Goal: Task Accomplishment & Management: Use online tool/utility

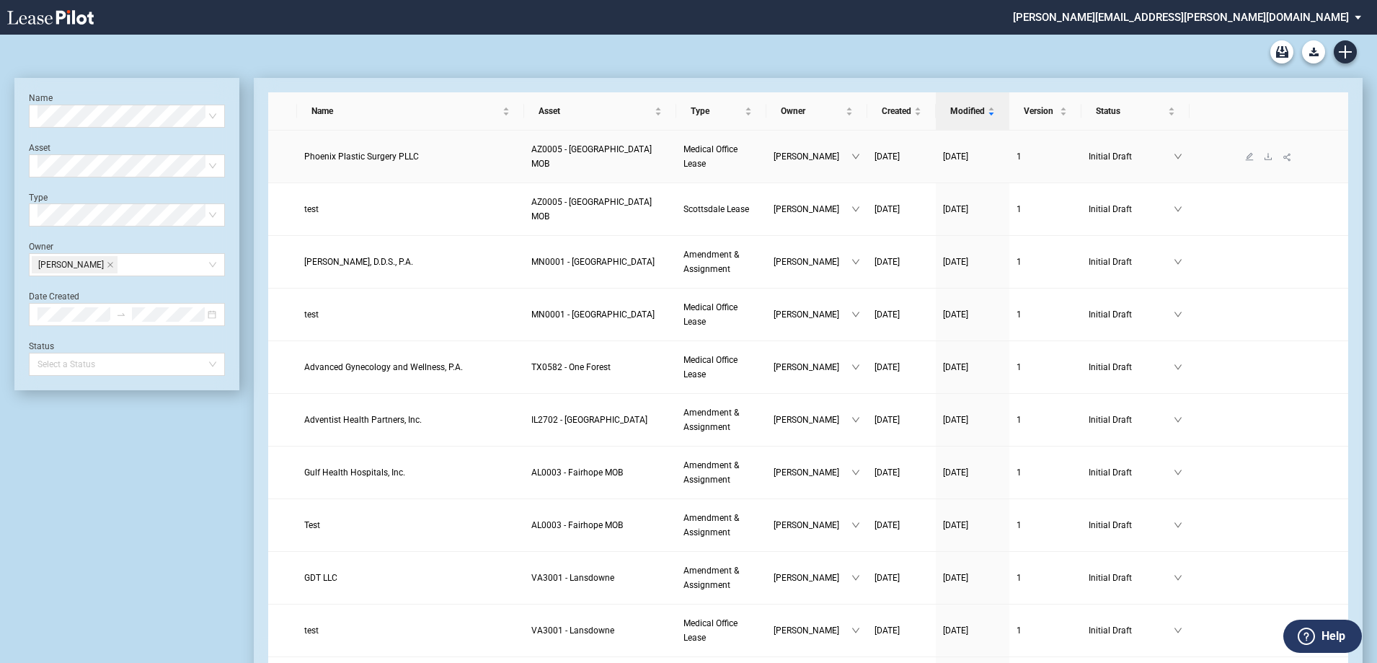
click at [384, 154] on span "Phoenix Plastic Surgery PLLC" at bounding box center [361, 156] width 115 height 10
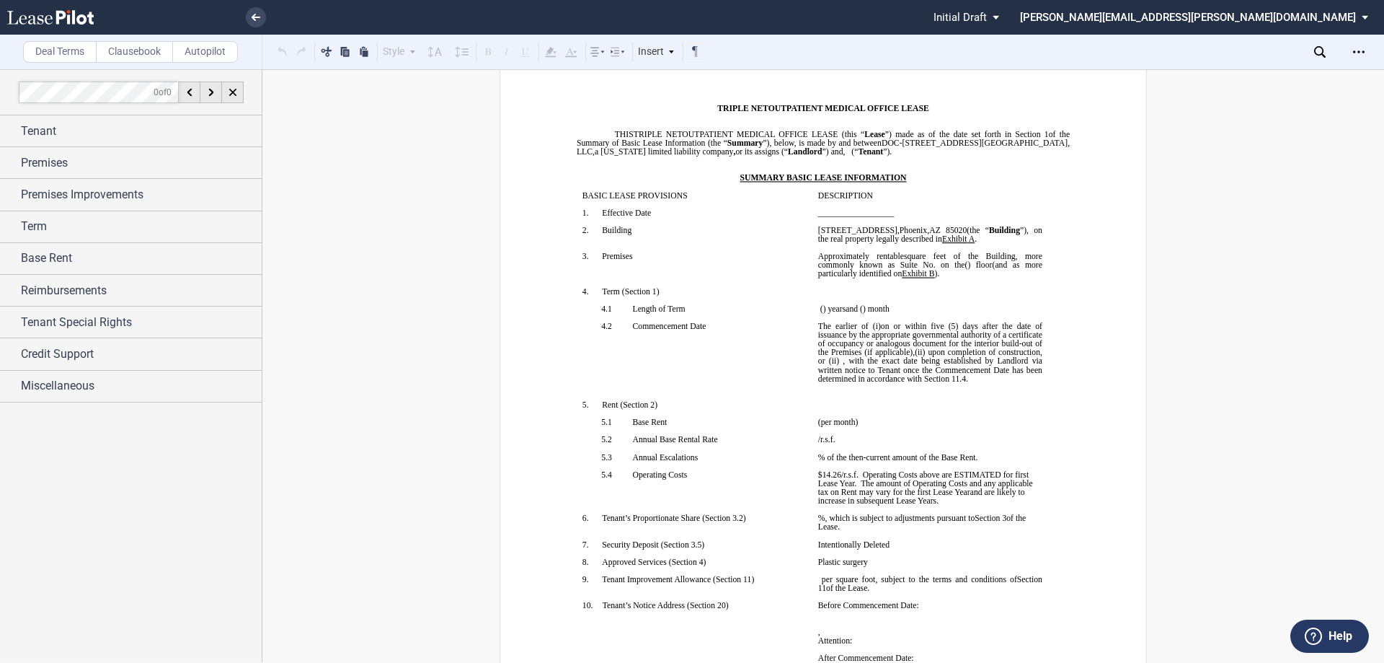
scroll to position [144, 0]
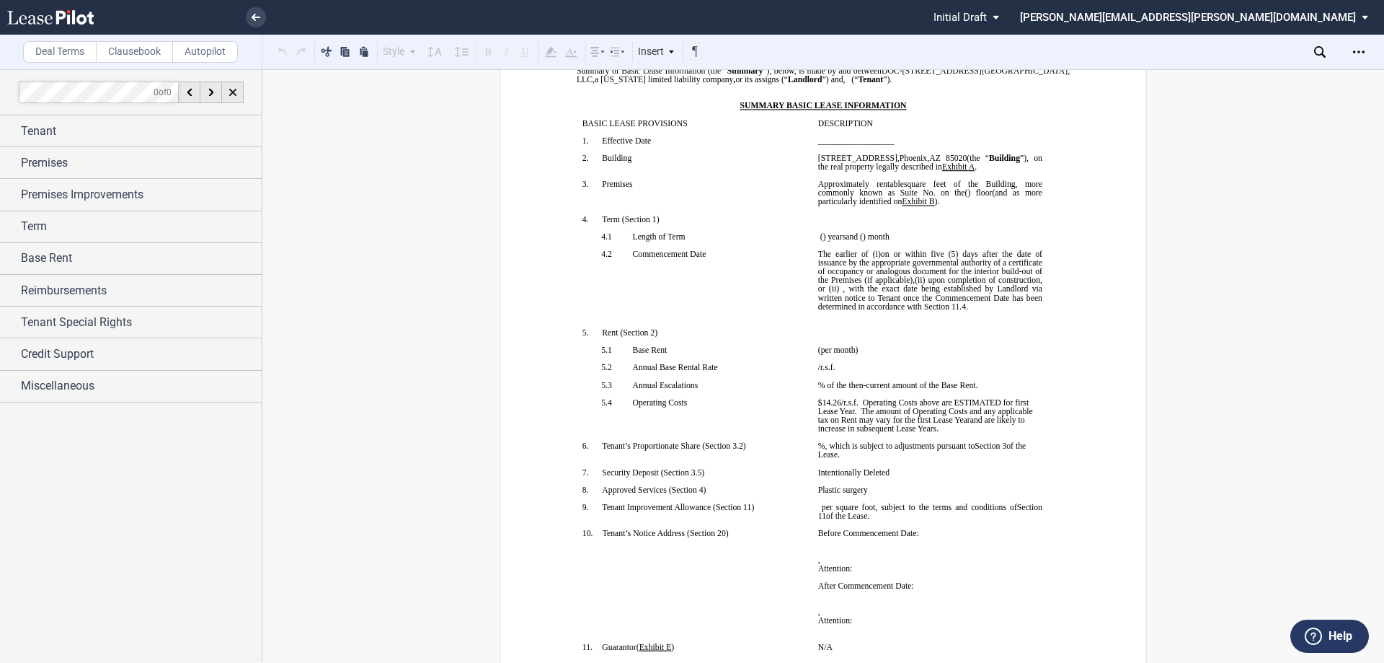
click at [846, 284] on span "(5) days after the date of issuance by the appropriate governmental authority o…" at bounding box center [931, 266] width 226 height 35
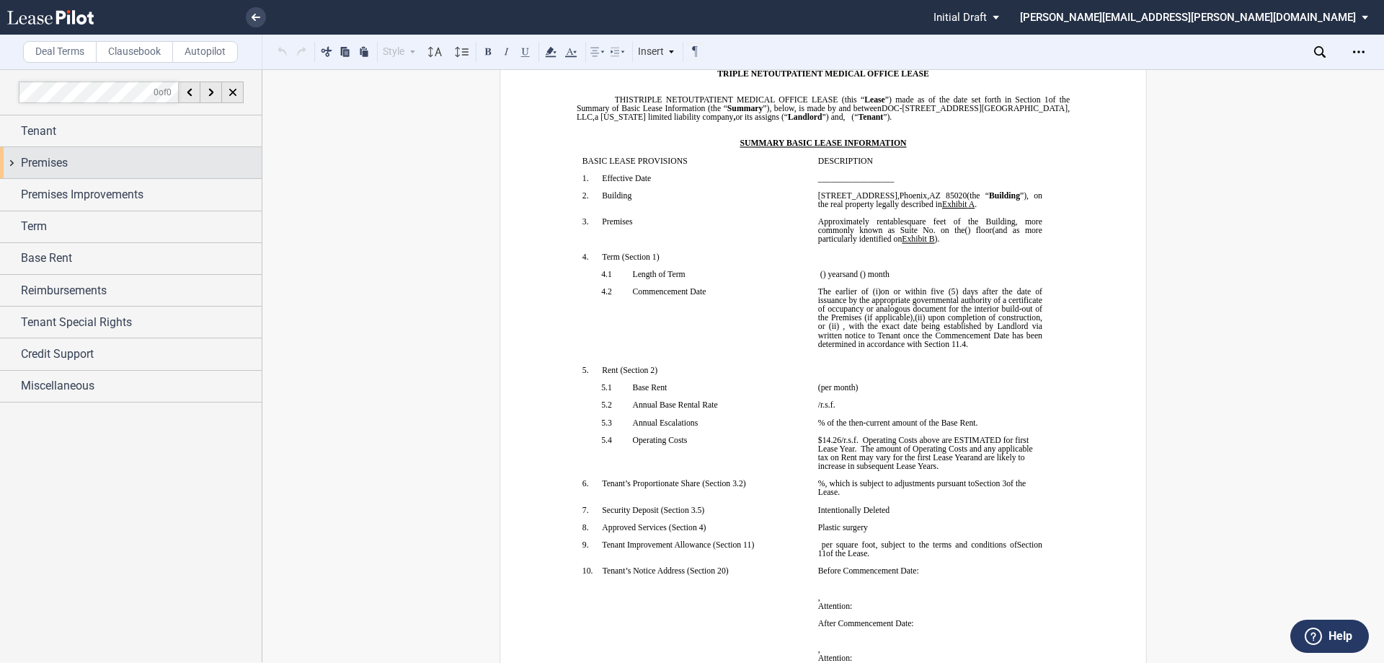
scroll to position [72, 0]
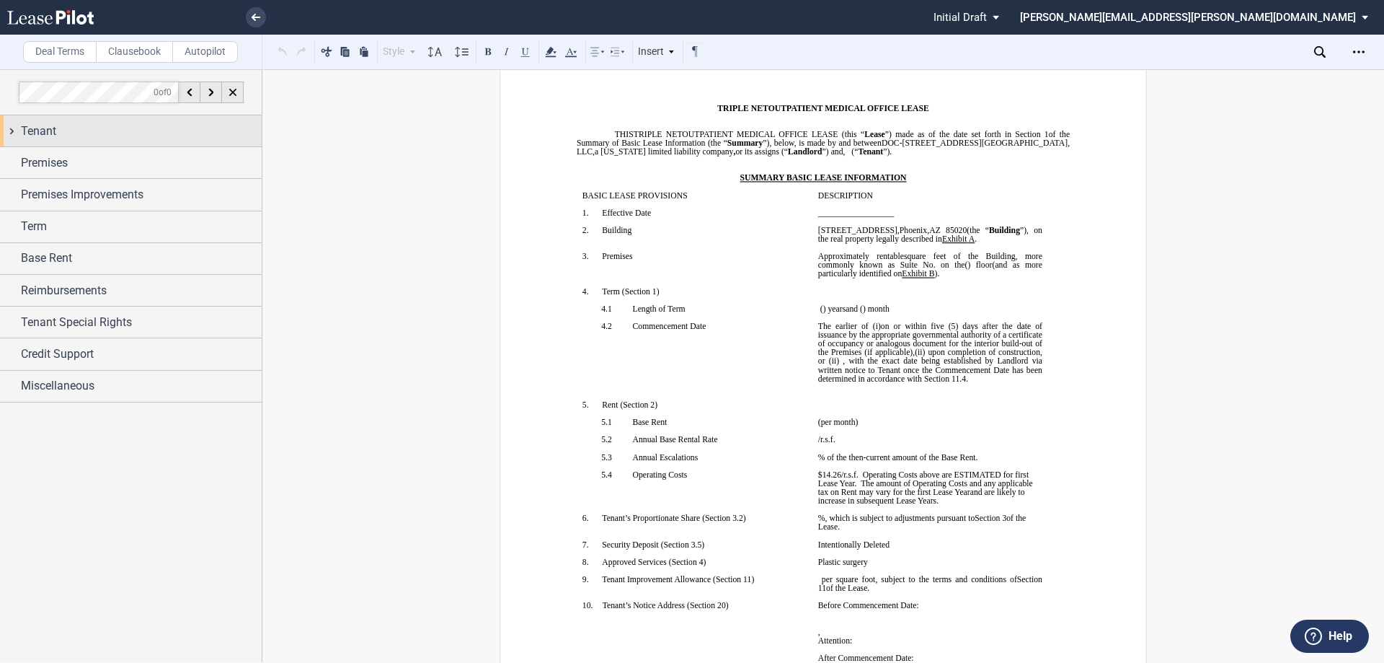
click at [115, 137] on div "Tenant" at bounding box center [141, 131] width 241 height 17
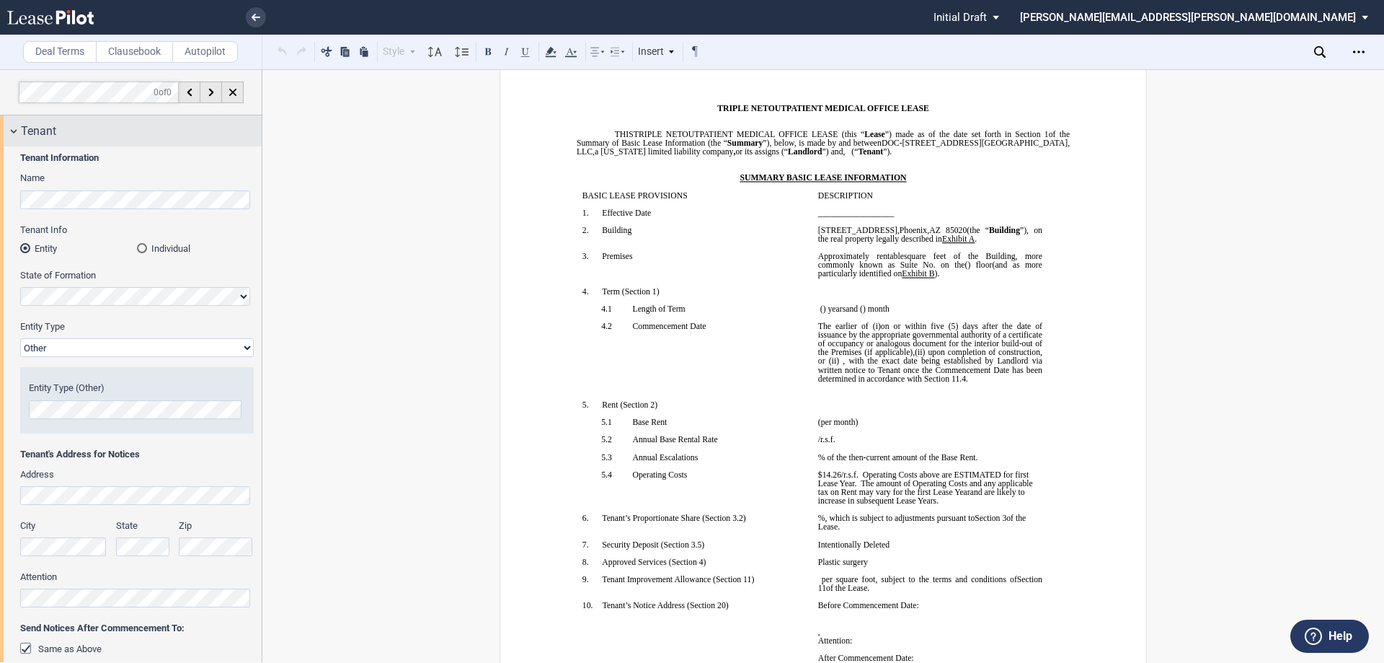
click at [119, 130] on div "Tenant" at bounding box center [141, 131] width 241 height 17
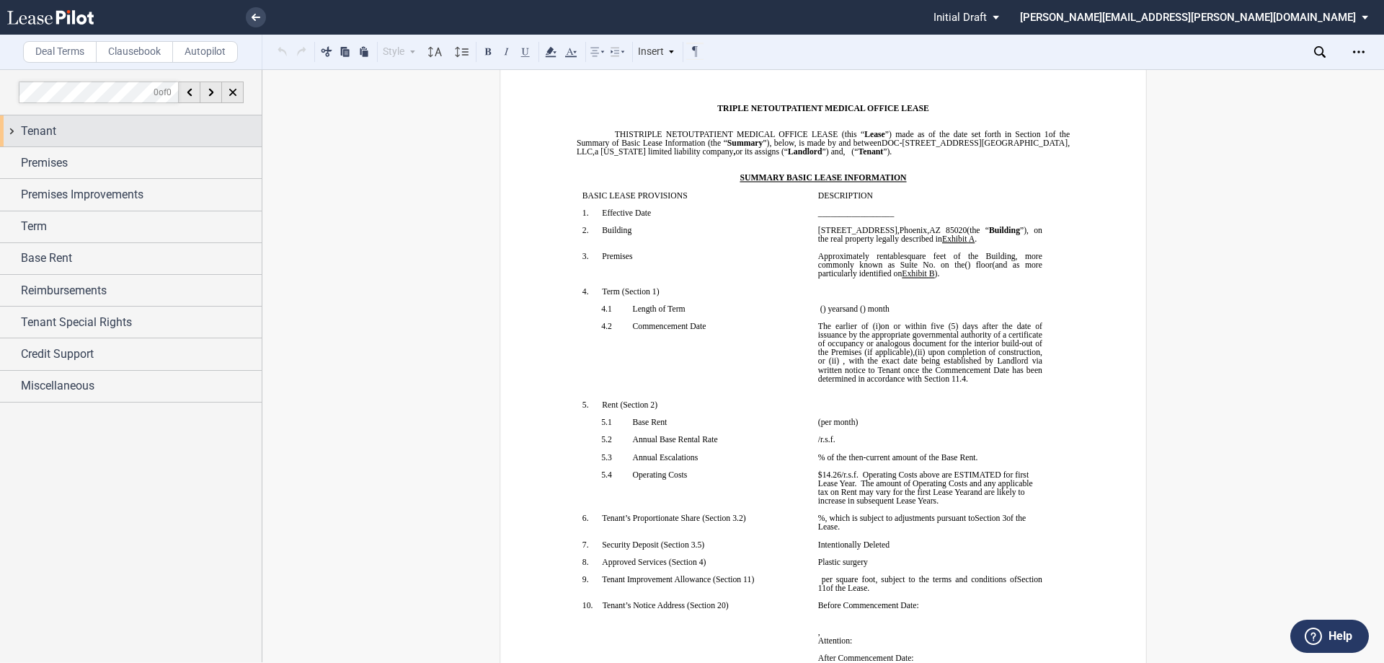
click at [117, 139] on div "Tenant" at bounding box center [141, 131] width 241 height 17
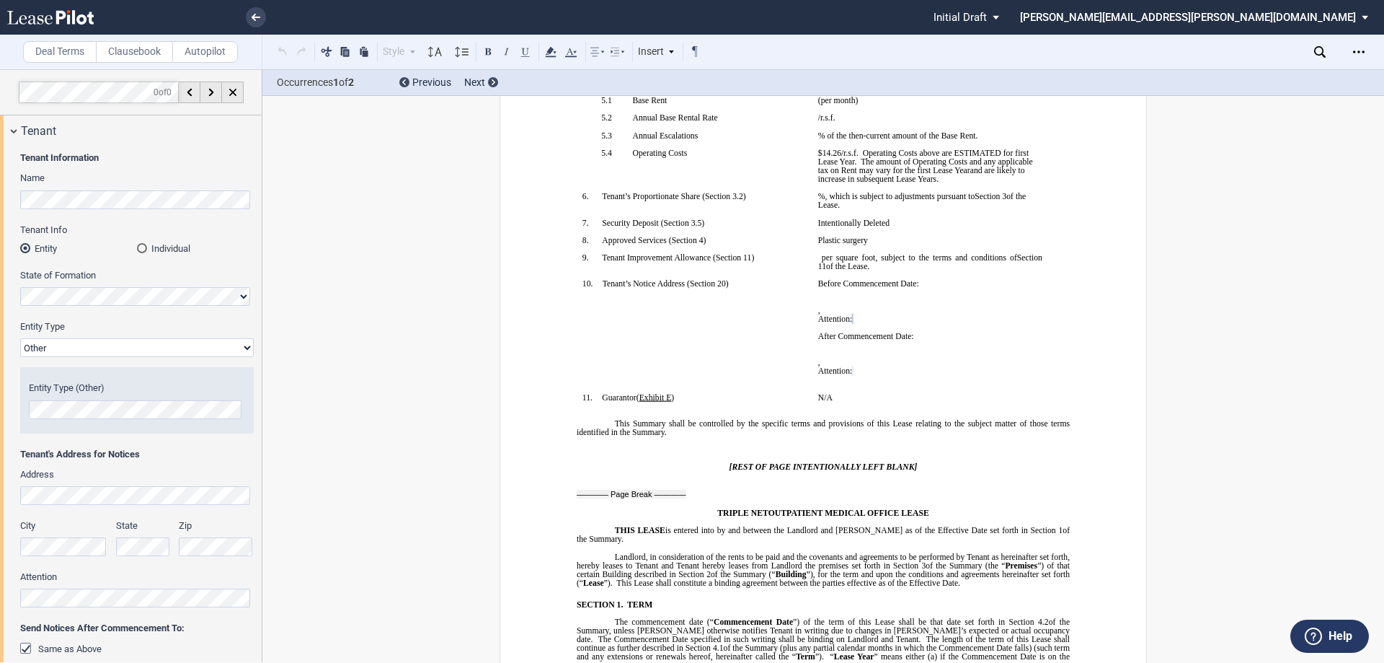
scroll to position [409, 0]
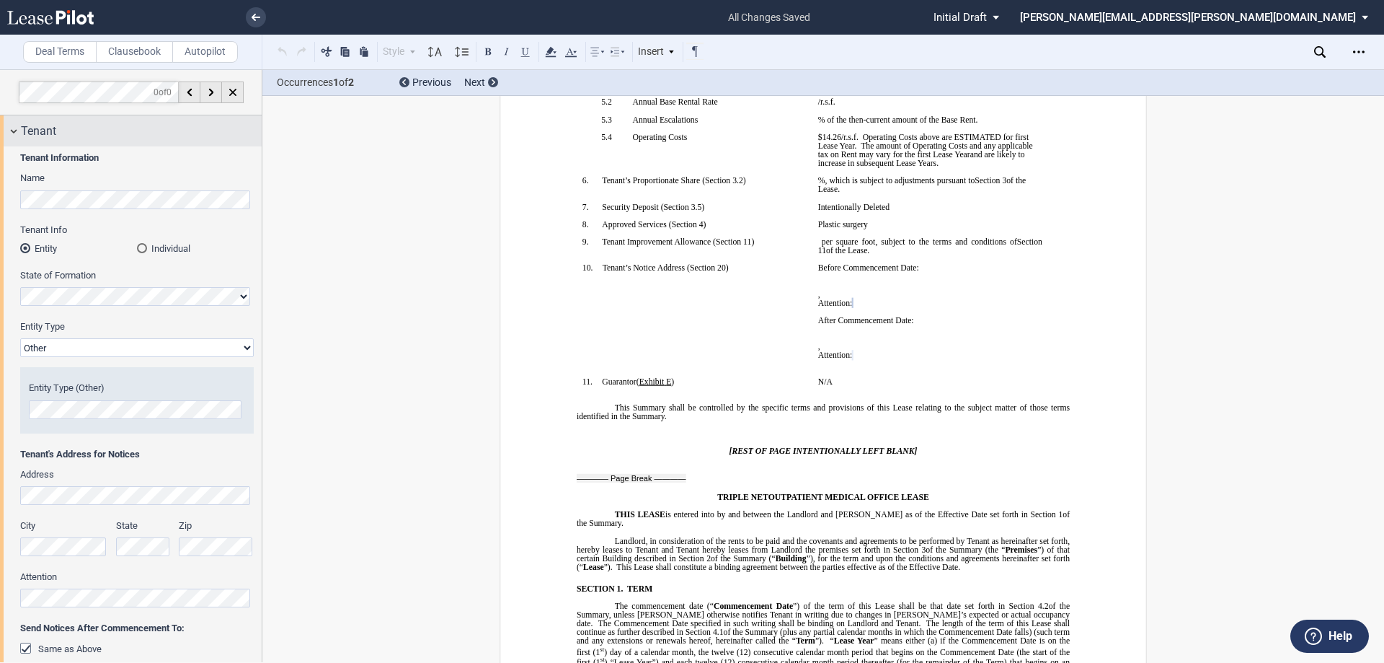
click at [120, 126] on div "Tenant" at bounding box center [141, 131] width 241 height 17
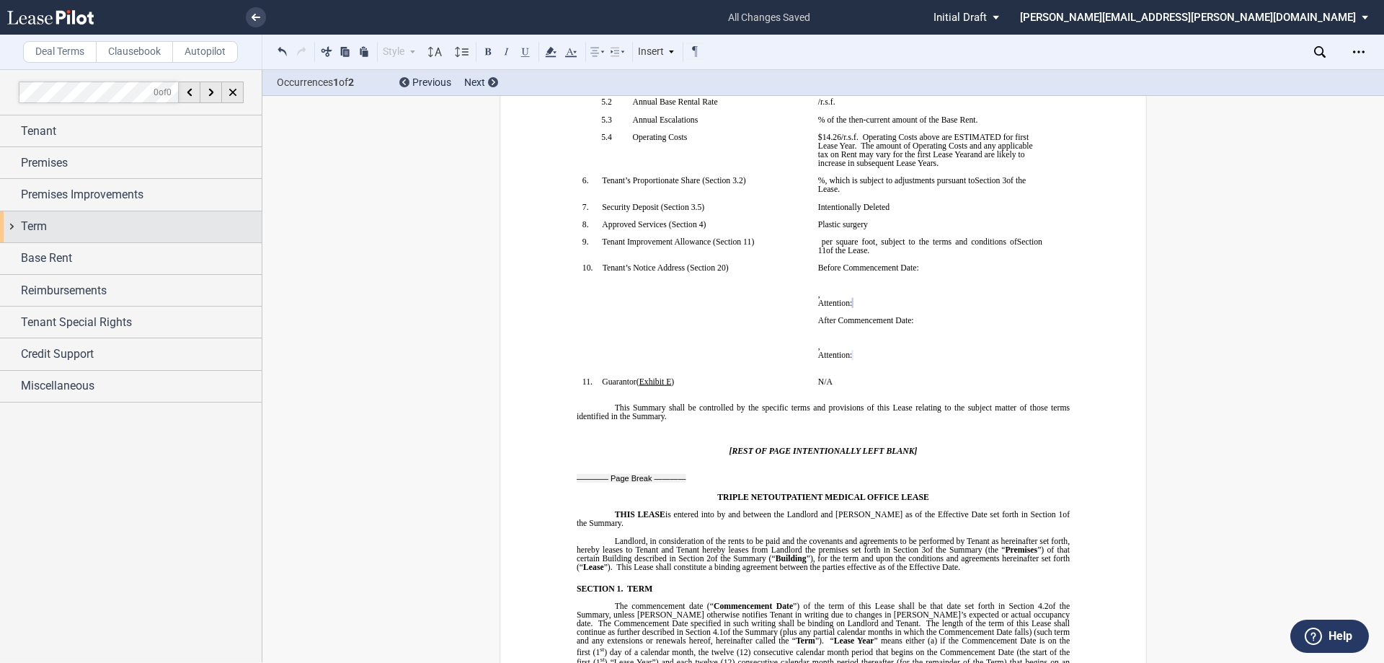
click at [110, 228] on div "Term" at bounding box center [141, 226] width 241 height 17
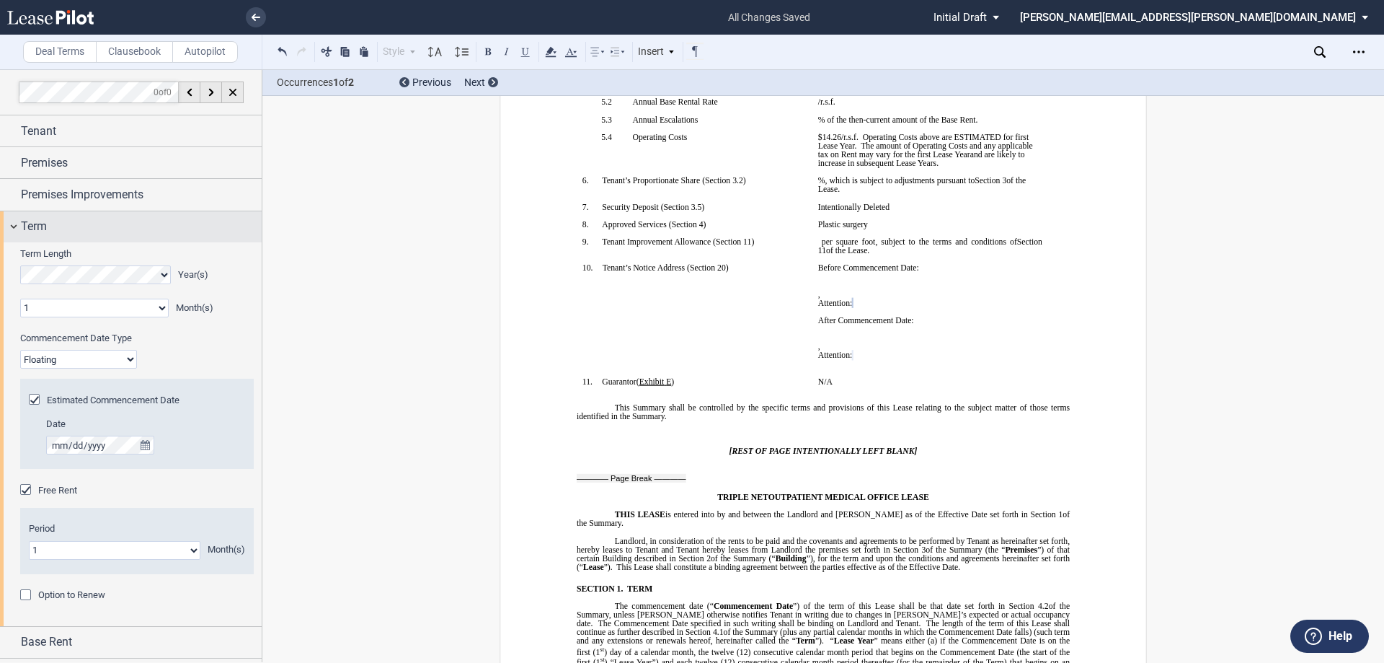
click at [110, 228] on div "Term" at bounding box center [141, 226] width 241 height 17
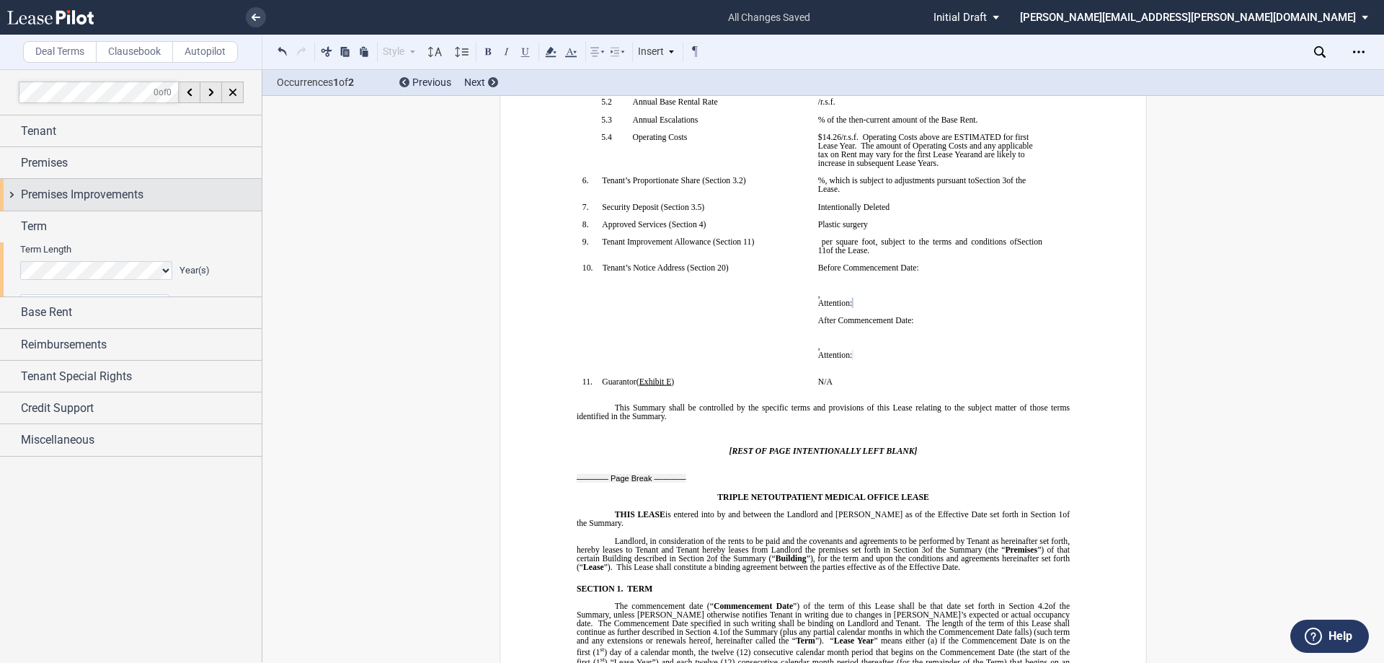
click at [110, 208] on div "Premises Improvements" at bounding box center [131, 194] width 262 height 31
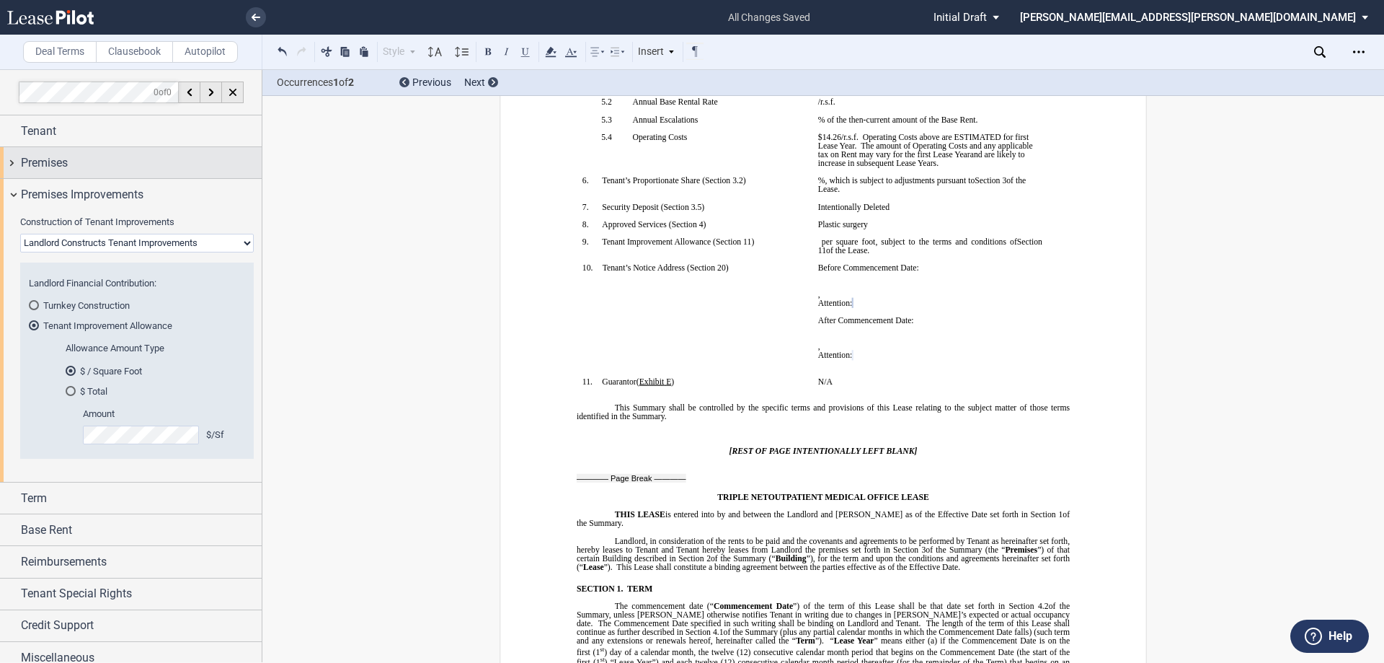
click at [112, 169] on div "Premises" at bounding box center [141, 162] width 241 height 17
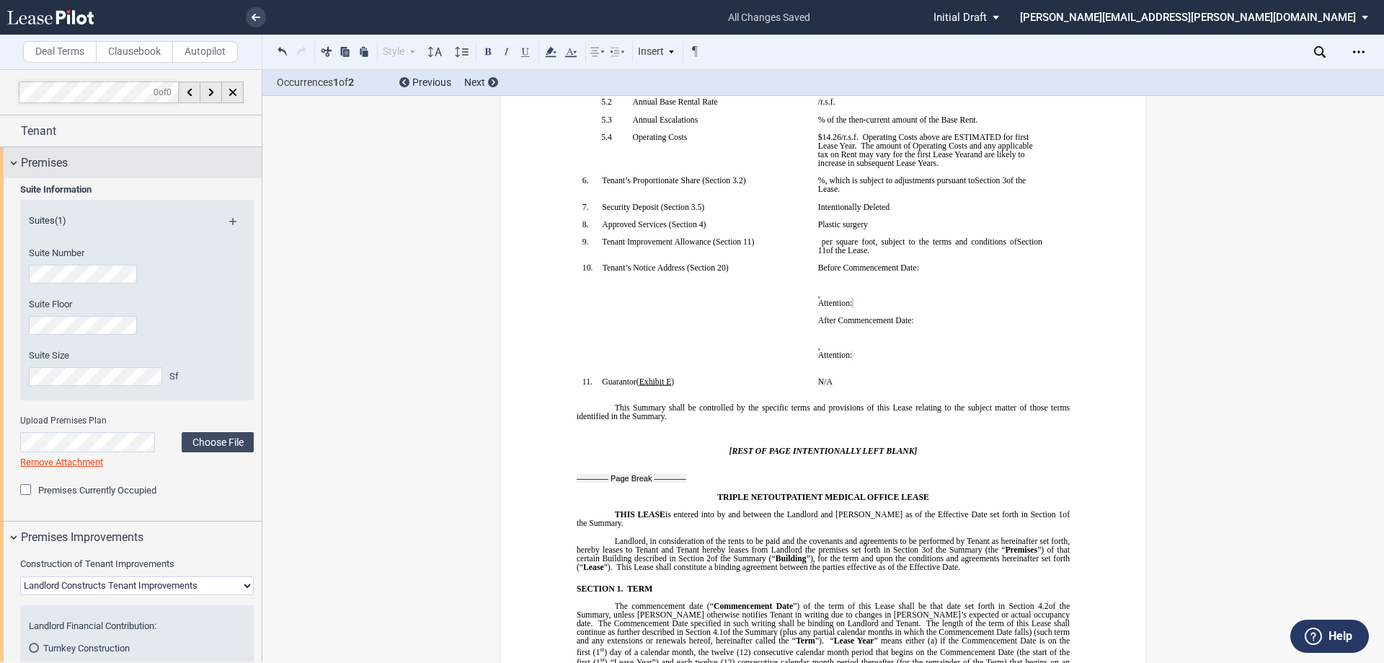
click at [112, 169] on div "Premises" at bounding box center [141, 162] width 241 height 17
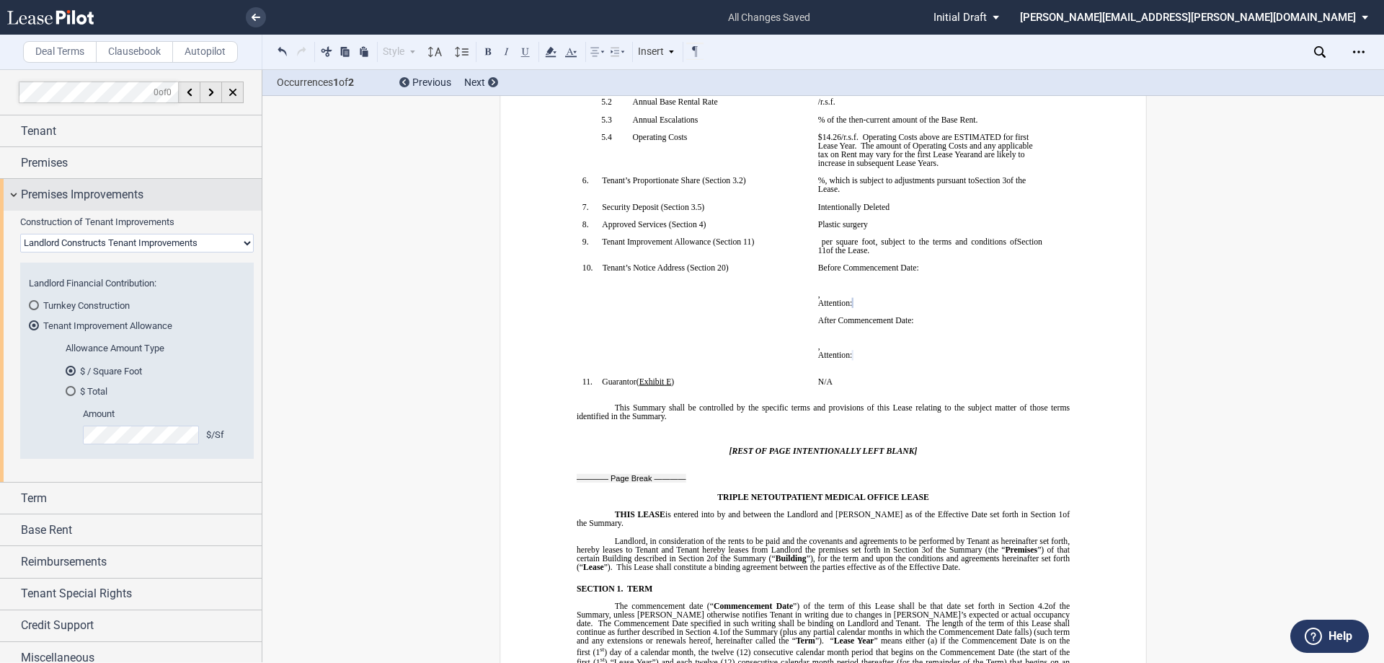
click at [113, 192] on span "Premises Improvements" at bounding box center [82, 194] width 123 height 17
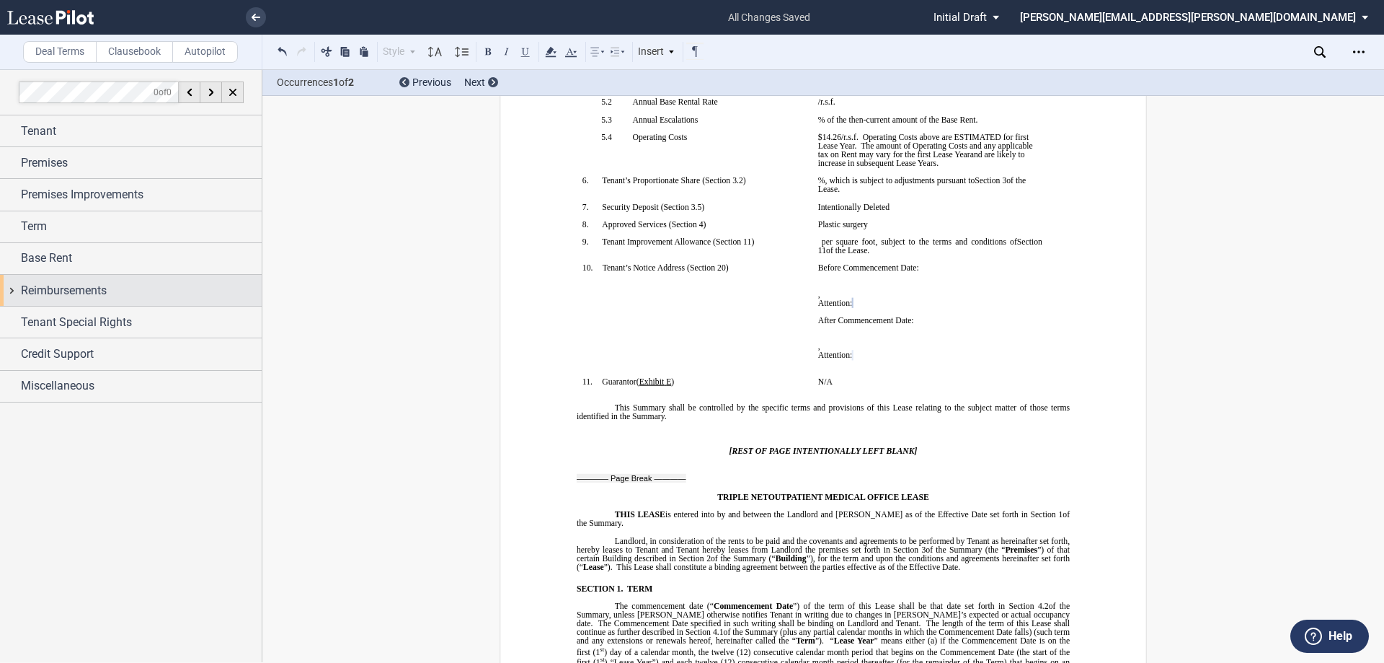
click at [110, 298] on div "Reimbursements" at bounding box center [141, 290] width 241 height 17
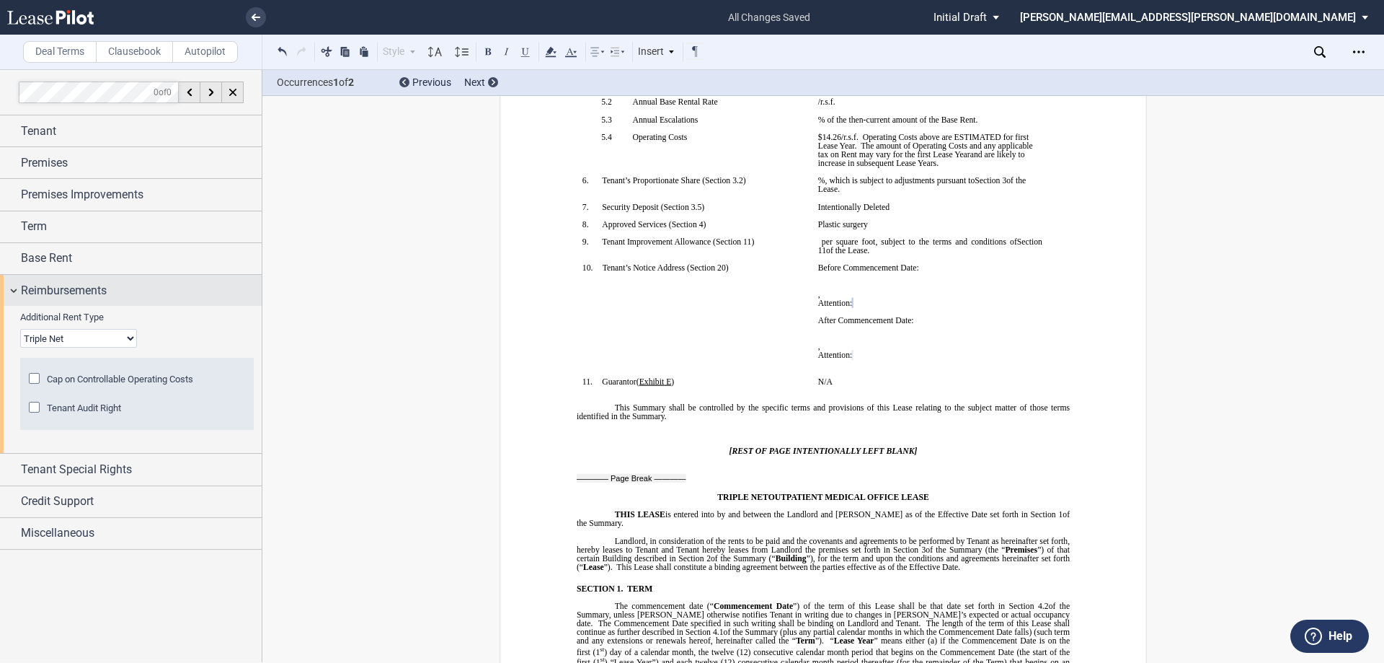
click at [110, 298] on div "Reimbursements" at bounding box center [141, 290] width 241 height 17
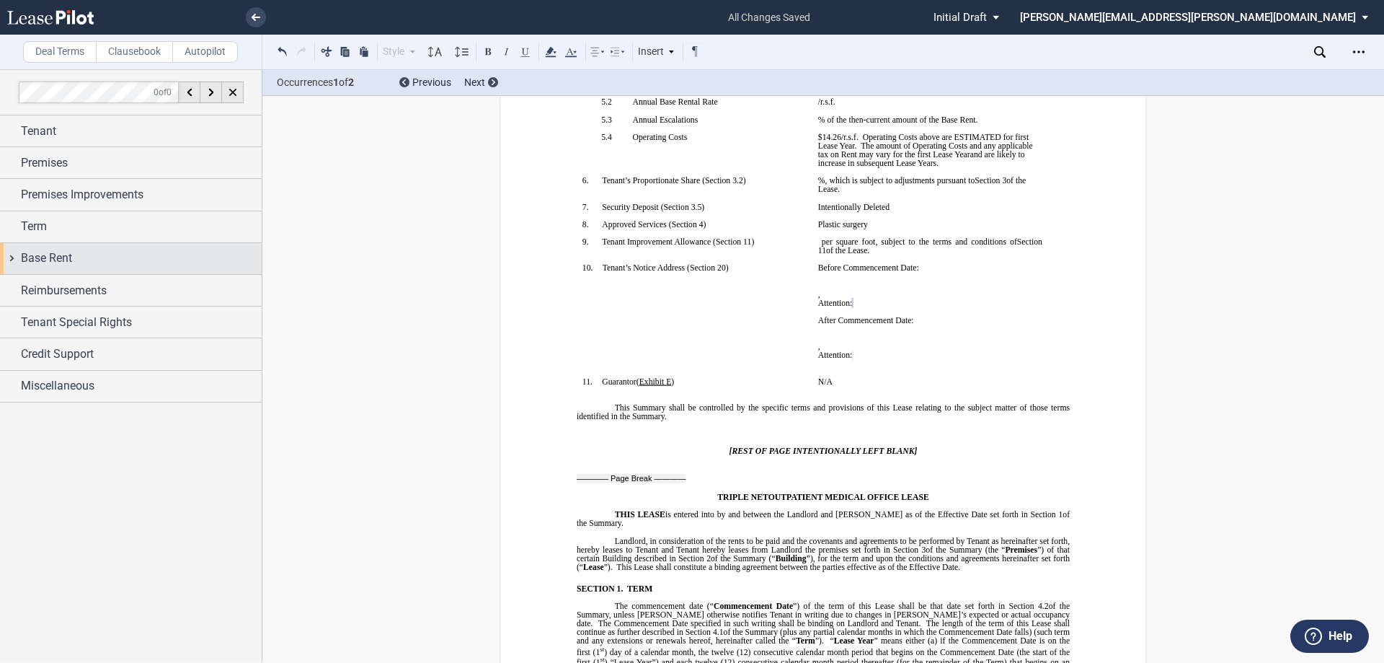
click at [94, 255] on div "Base Rent" at bounding box center [141, 257] width 241 height 17
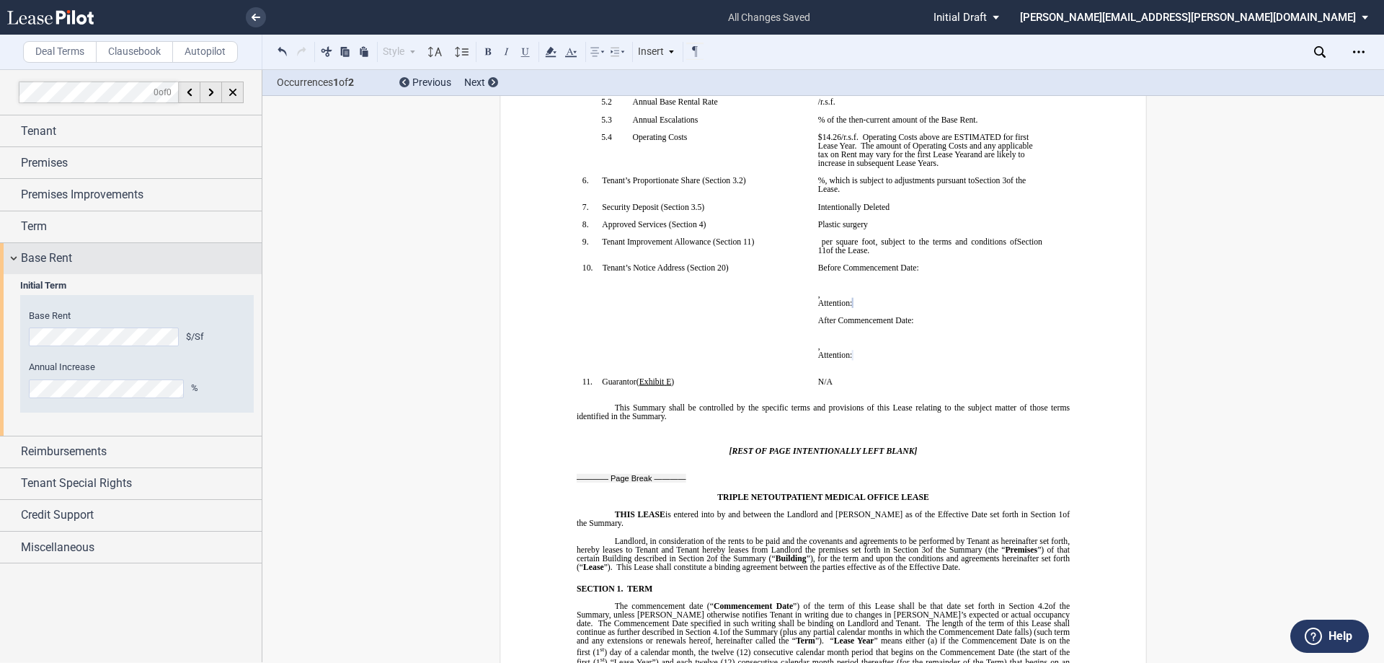
click at [94, 255] on div "Base Rent" at bounding box center [141, 257] width 241 height 17
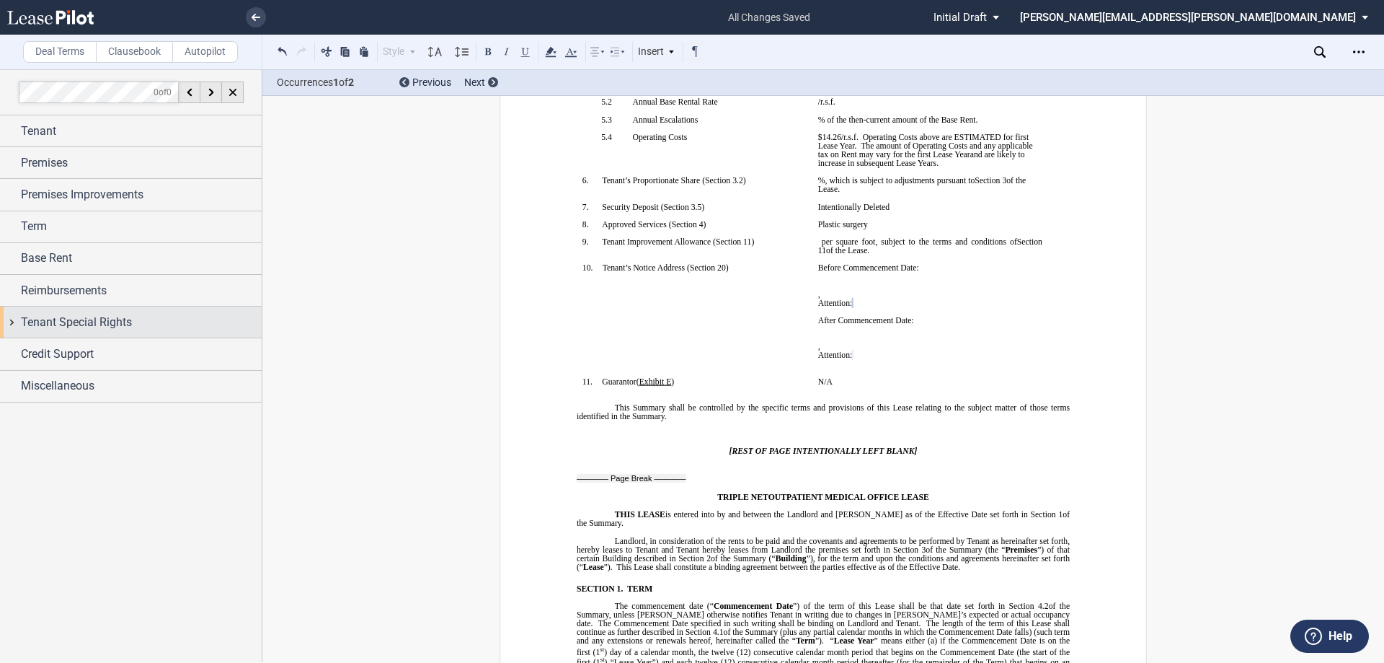
click at [68, 321] on span "Tenant Special Rights" at bounding box center [76, 322] width 111 height 17
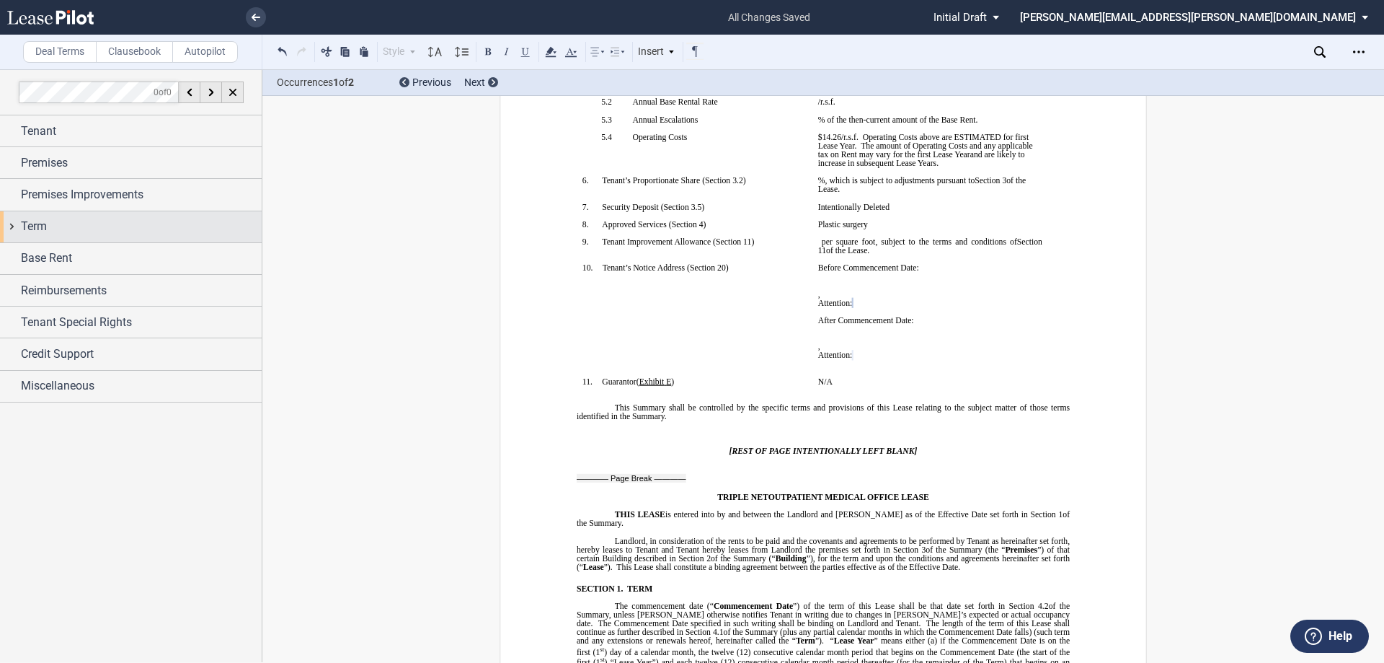
click at [60, 236] on div "Term" at bounding box center [131, 226] width 262 height 31
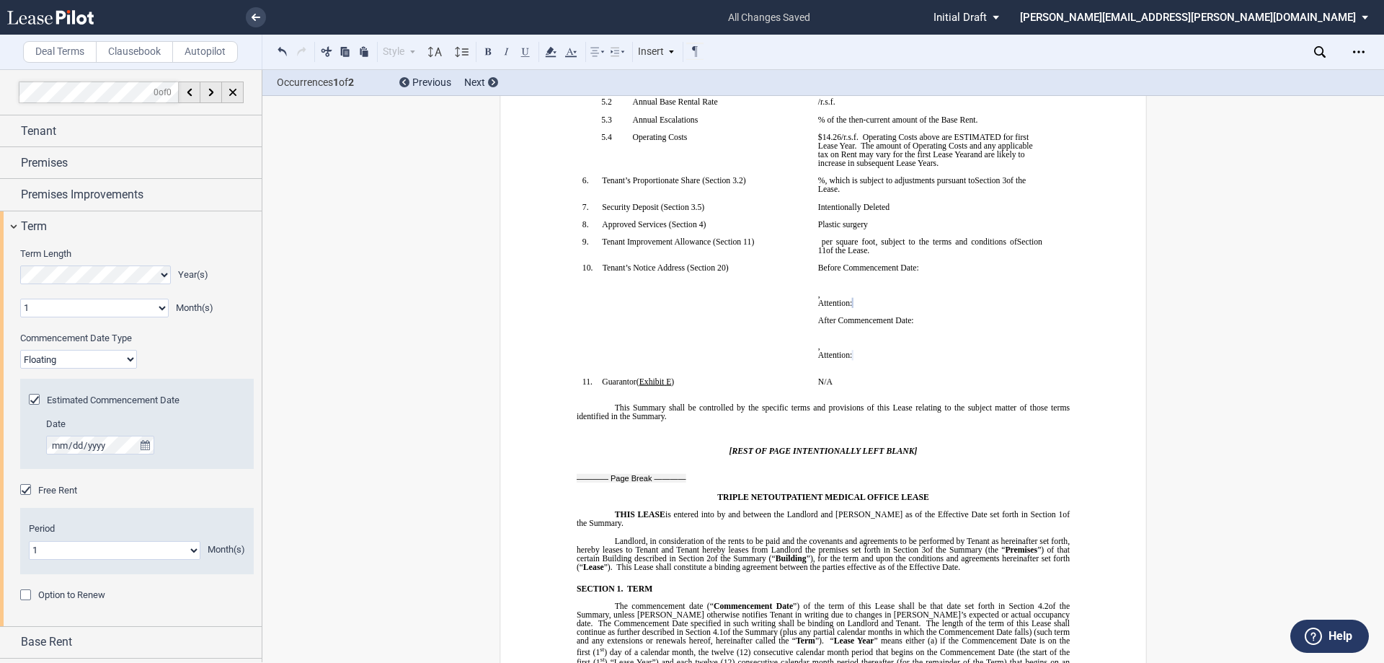
click at [94, 357] on select "Fixed Floating" at bounding box center [78, 359] width 117 height 19
select select "fixed"
click at [20, 350] on select "Fixed Floating" at bounding box center [78, 359] width 117 height 19
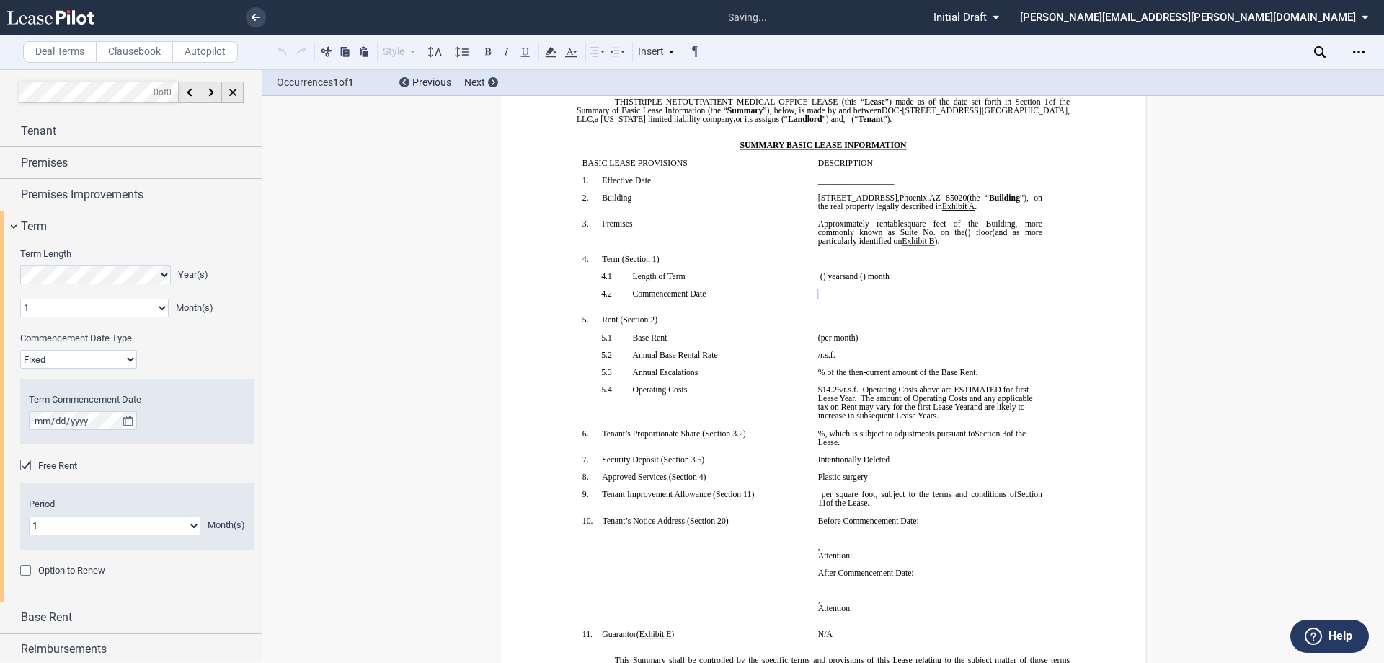
scroll to position [87, 0]
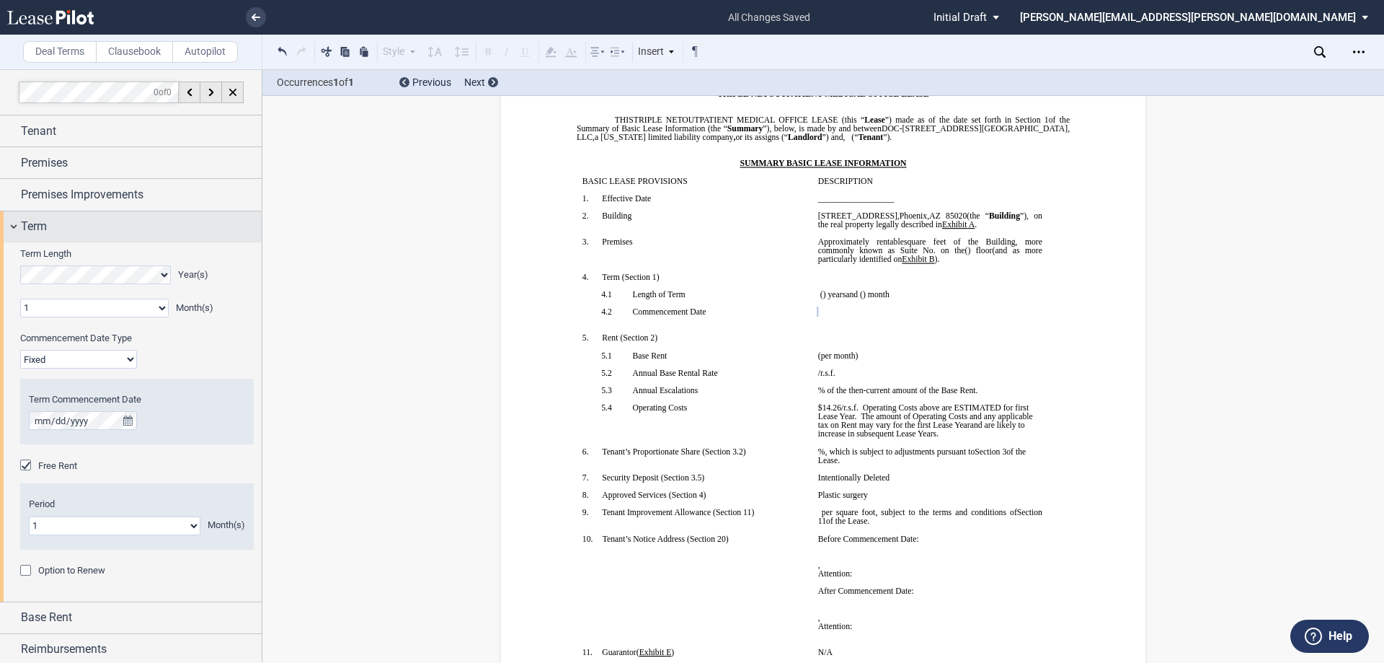
click at [149, 211] on div "Term" at bounding box center [131, 226] width 262 height 31
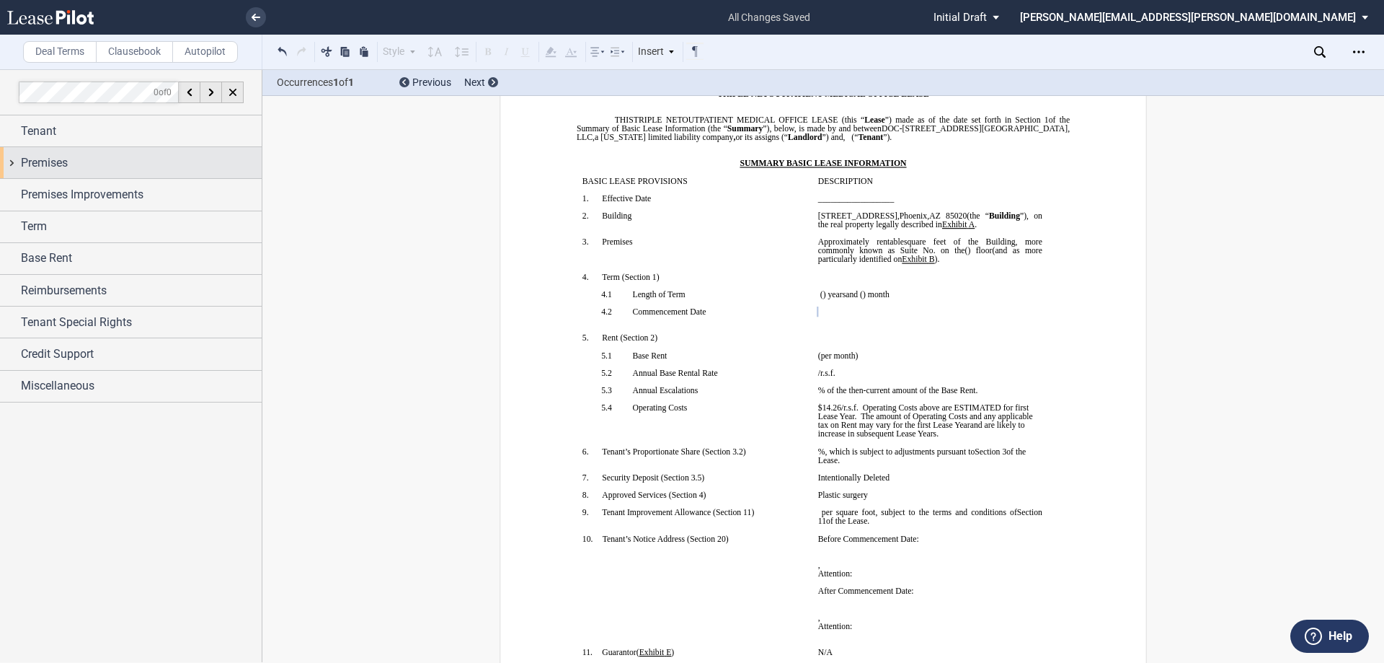
click at [111, 169] on div "Premises" at bounding box center [141, 162] width 241 height 17
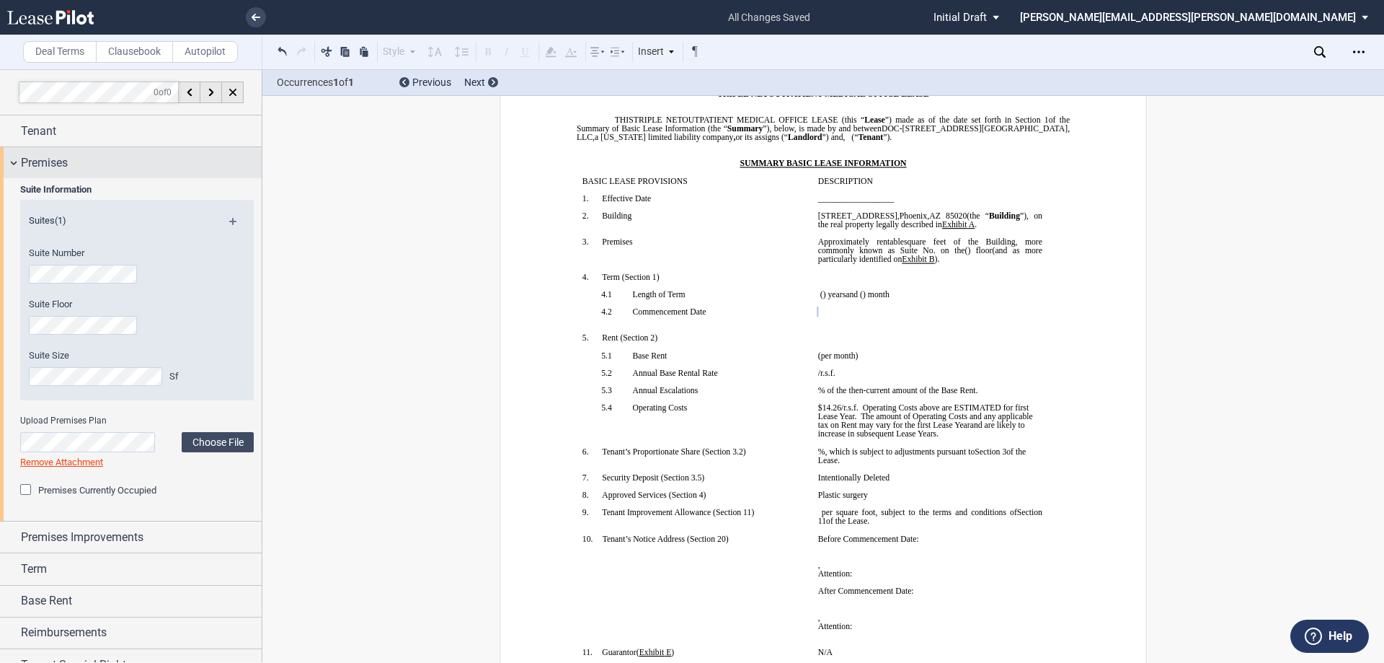
click at [111, 169] on div "Premises" at bounding box center [141, 162] width 241 height 17
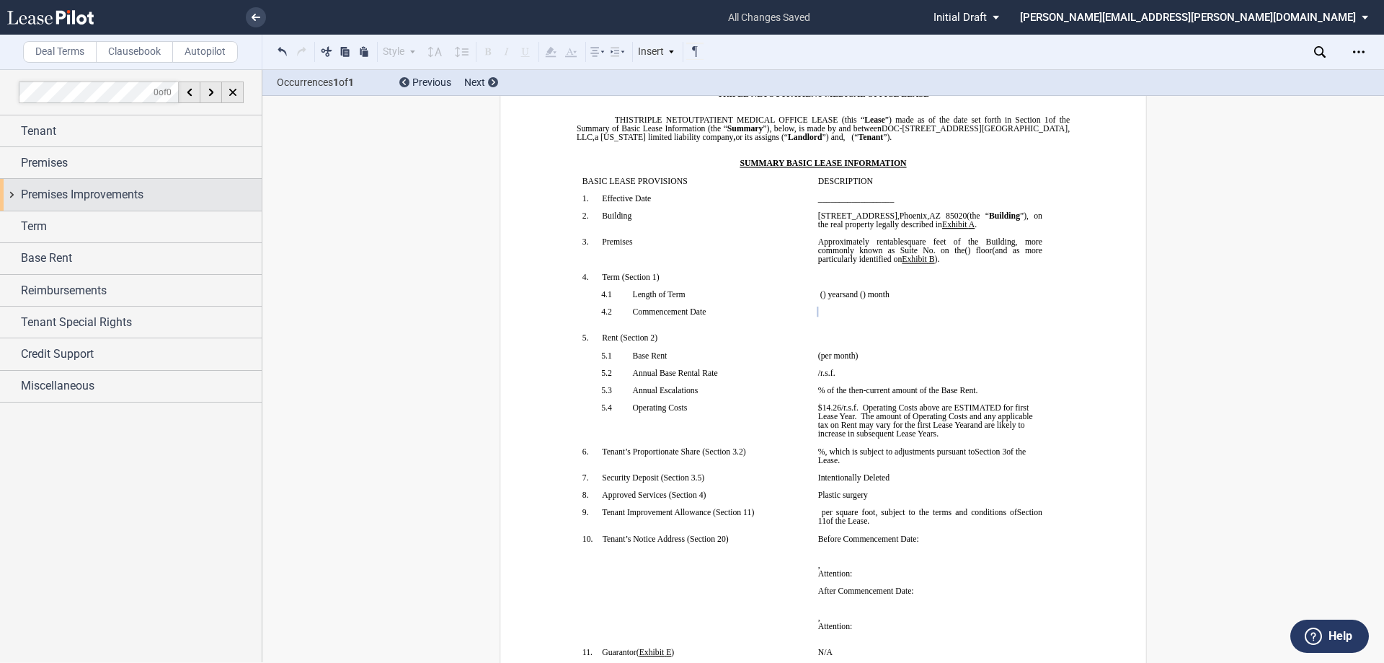
click at [94, 195] on span "Premises Improvements" at bounding box center [82, 194] width 123 height 17
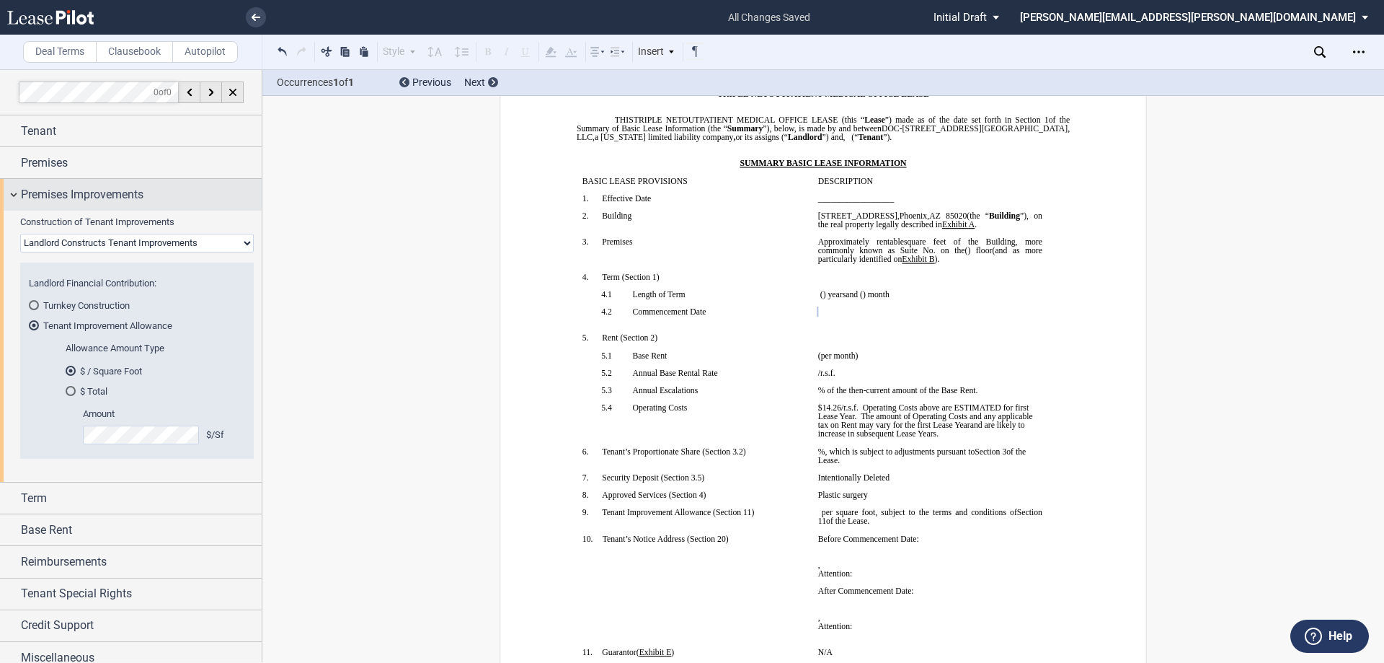
click at [94, 195] on span "Premises Improvements" at bounding box center [82, 194] width 123 height 17
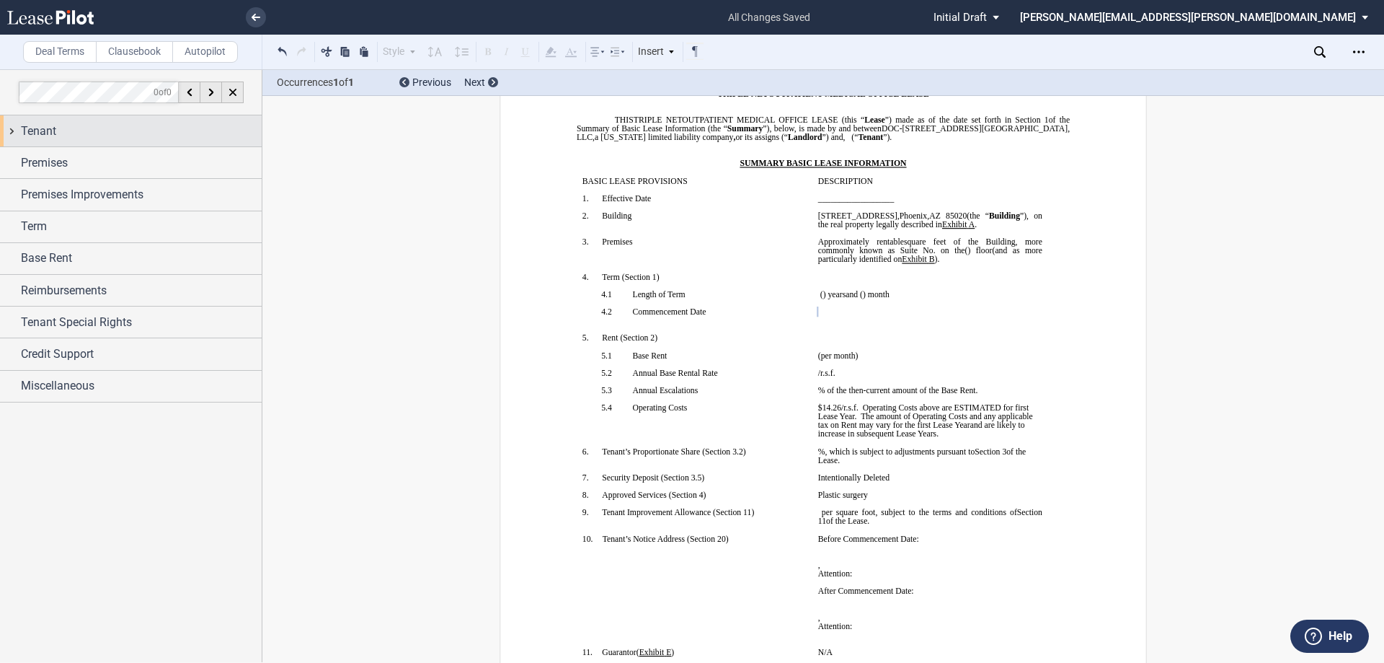
click at [78, 129] on div "Tenant" at bounding box center [141, 131] width 241 height 17
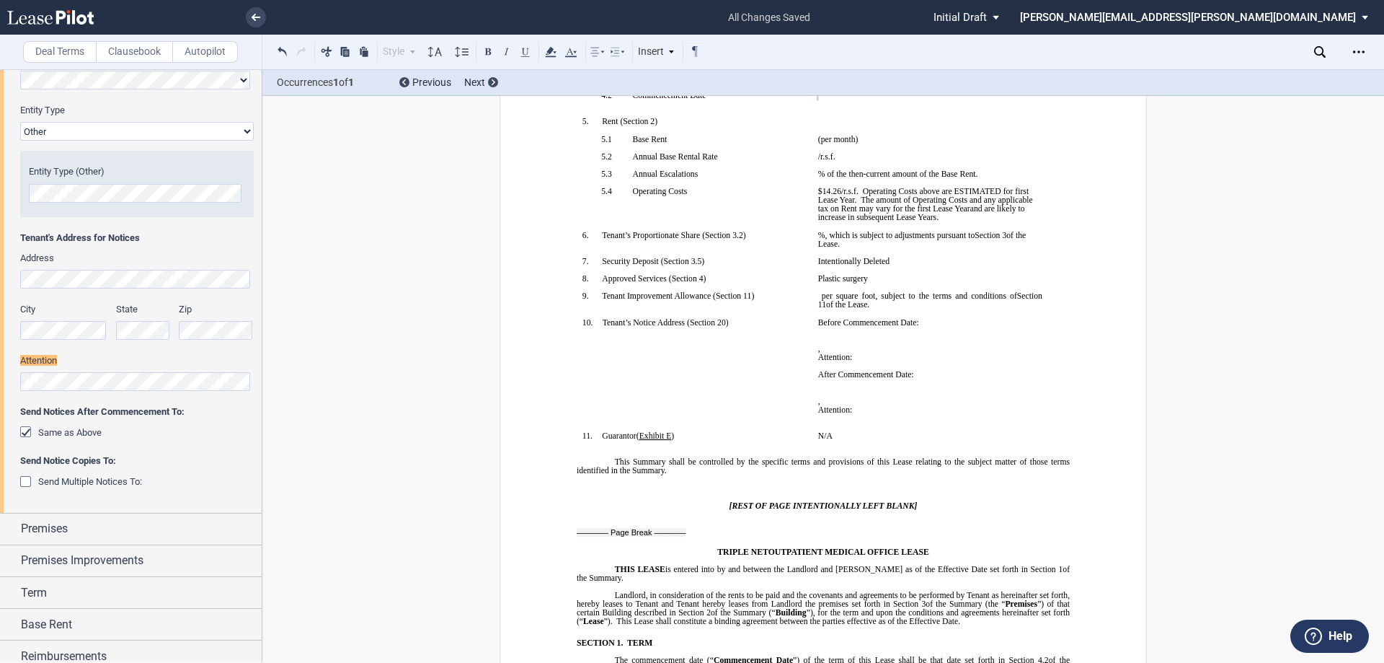
scroll to position [211, 0]
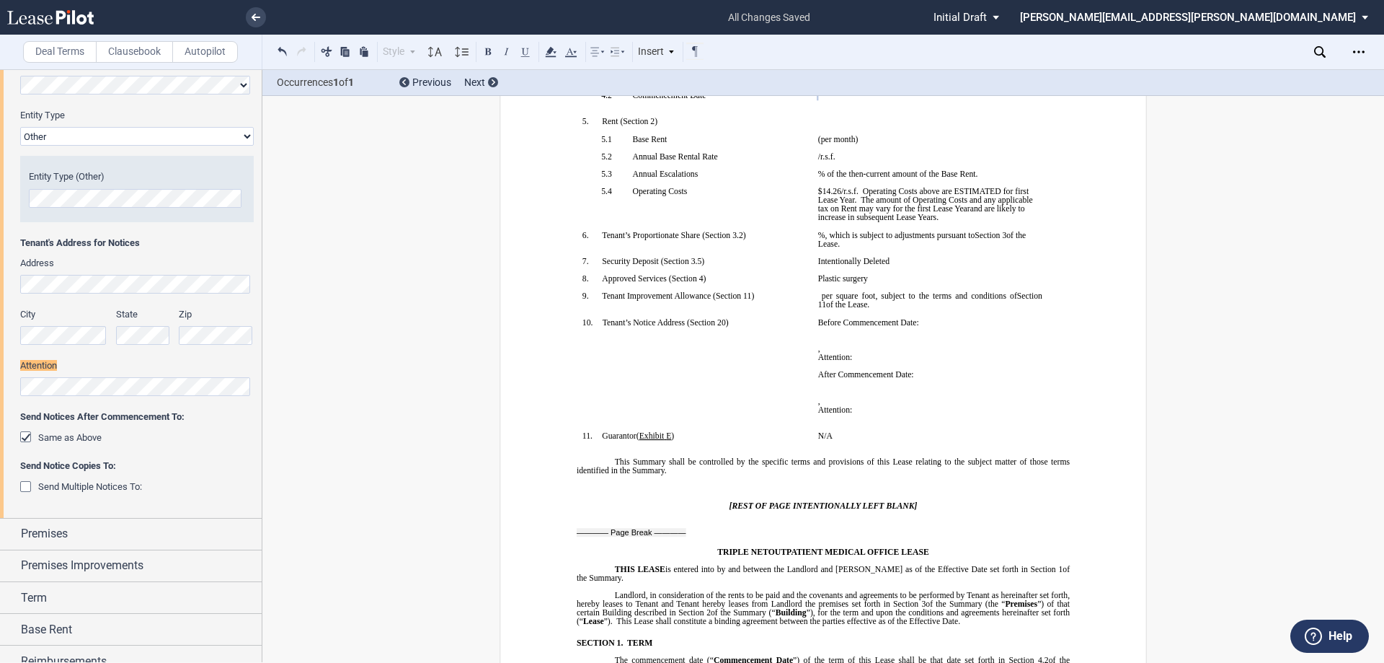
click at [922, 414] on p "Attention: ﻿ ﻿" at bounding box center [930, 409] width 224 height 9
click at [923, 327] on p "Before Commencement Date:" at bounding box center [930, 322] width 224 height 9
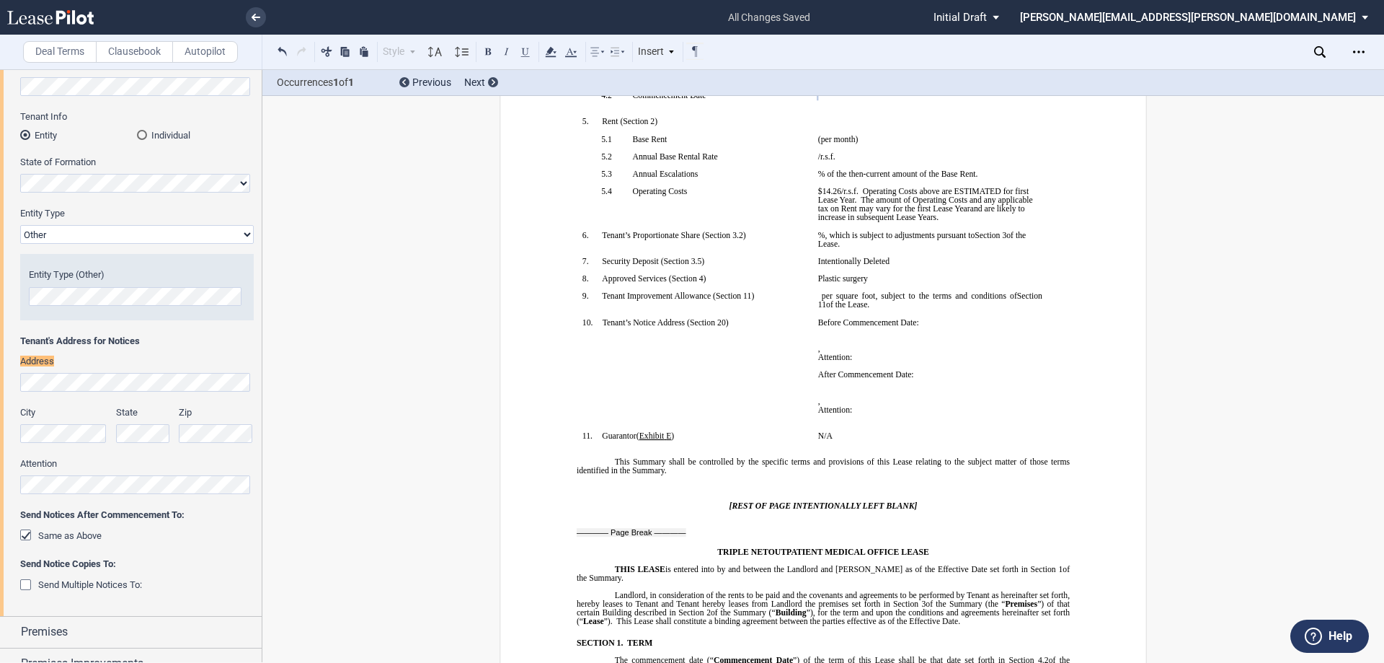
scroll to position [108, 0]
drag, startPoint x: 939, startPoint y: 327, endPoint x: 818, endPoint y: 330, distance: 120.4
click at [818, 327] on p "Before Commencement Date:" at bounding box center [930, 322] width 224 height 9
click at [818, 327] on span "Before Commencement Date:" at bounding box center [868, 322] width 101 height 9
drag, startPoint x: 924, startPoint y: 330, endPoint x: 812, endPoint y: 329, distance: 111.7
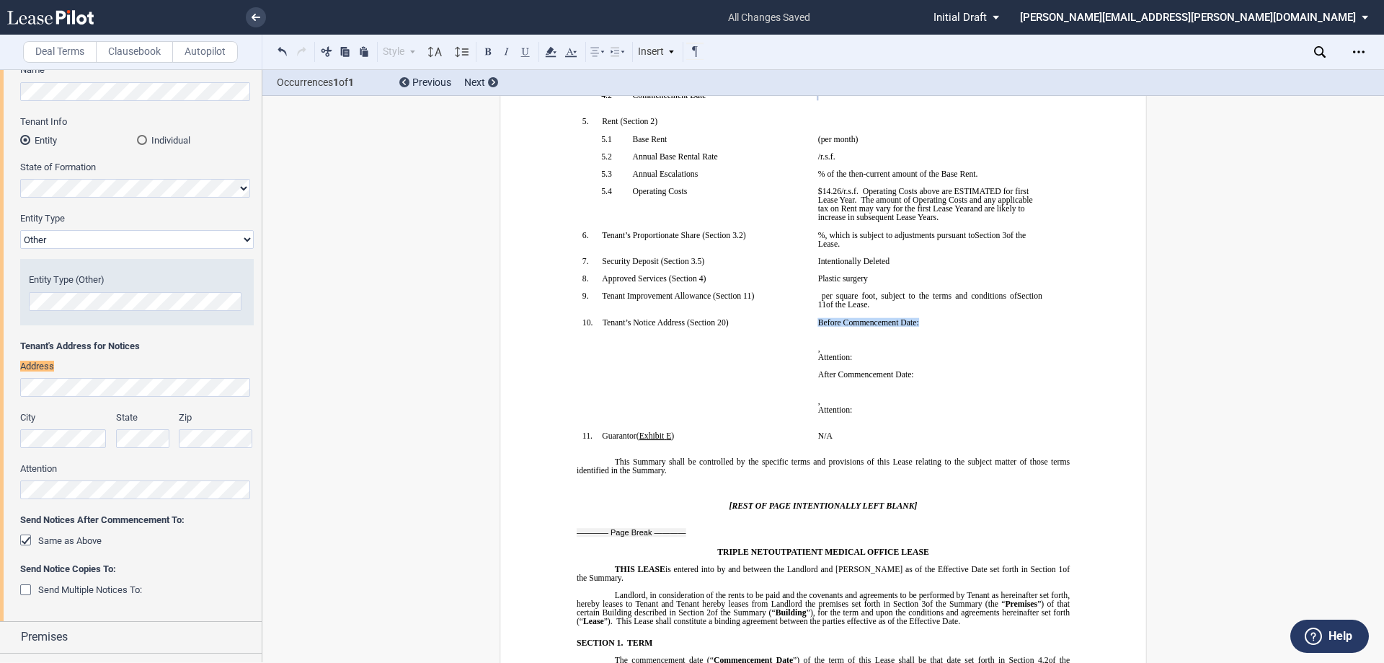
click at [812, 329] on td "Before Commencement Date: ﻿ ﻿ ﻿ ﻿ ﻿ , ﻿ ﻿ ﻿ ﻿ Attention: ﻿ ﻿ ﻿ After Commenceme…" at bounding box center [930, 374] width 236 height 113
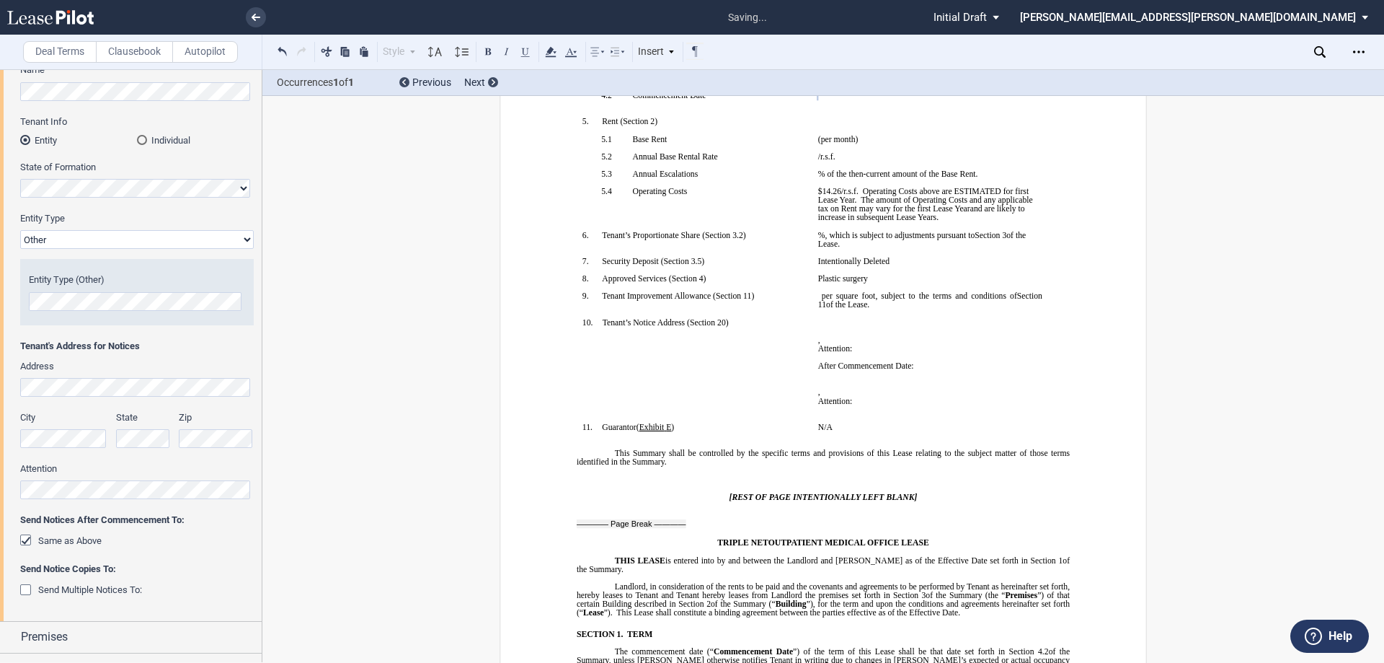
click at [812, 341] on td "﻿ ﻿ ﻿ ﻿ ﻿ , ﻿ ﻿ ﻿ ﻿ Attention: ﻿ ﻿ ﻿ After Commencement Date: ﻿ ﻿ ﻿ ﻿ ﻿ , ﻿ ﻿ ﻿…" at bounding box center [930, 370] width 236 height 105
drag, startPoint x: 910, startPoint y: 373, endPoint x: 864, endPoint y: 376, distance: 46.2
click at [864, 370] on span "After Commencement Date:" at bounding box center [866, 365] width 96 height 9
drag, startPoint x: 908, startPoint y: 406, endPoint x: 817, endPoint y: 378, distance: 95.1
click at [817, 378] on td "﻿ ﻿ ﻿ ﻿ ﻿ , ﻿ ﻿ ﻿ ﻿ Attention: ﻿ ﻿ ﻿ After Commencement Date: ﻿ ﻿ ﻿ ﻿ ﻿ , ﻿ ﻿ ﻿…" at bounding box center [930, 370] width 236 height 105
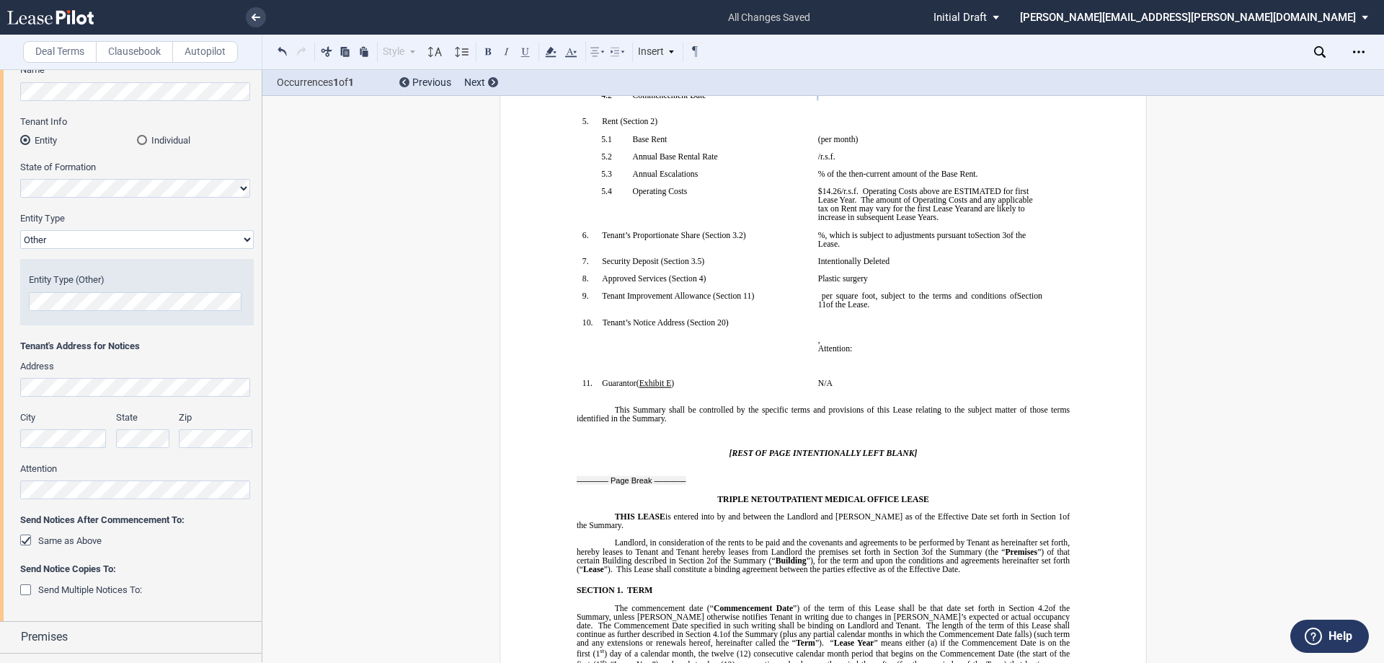
click at [14, 491] on div "Tenant Information Name Tenant Info Entity Individual State of Formation Entity…" at bounding box center [131, 329] width 262 height 582
click at [823, 405] on p "﻿" at bounding box center [823, 400] width 493 height 9
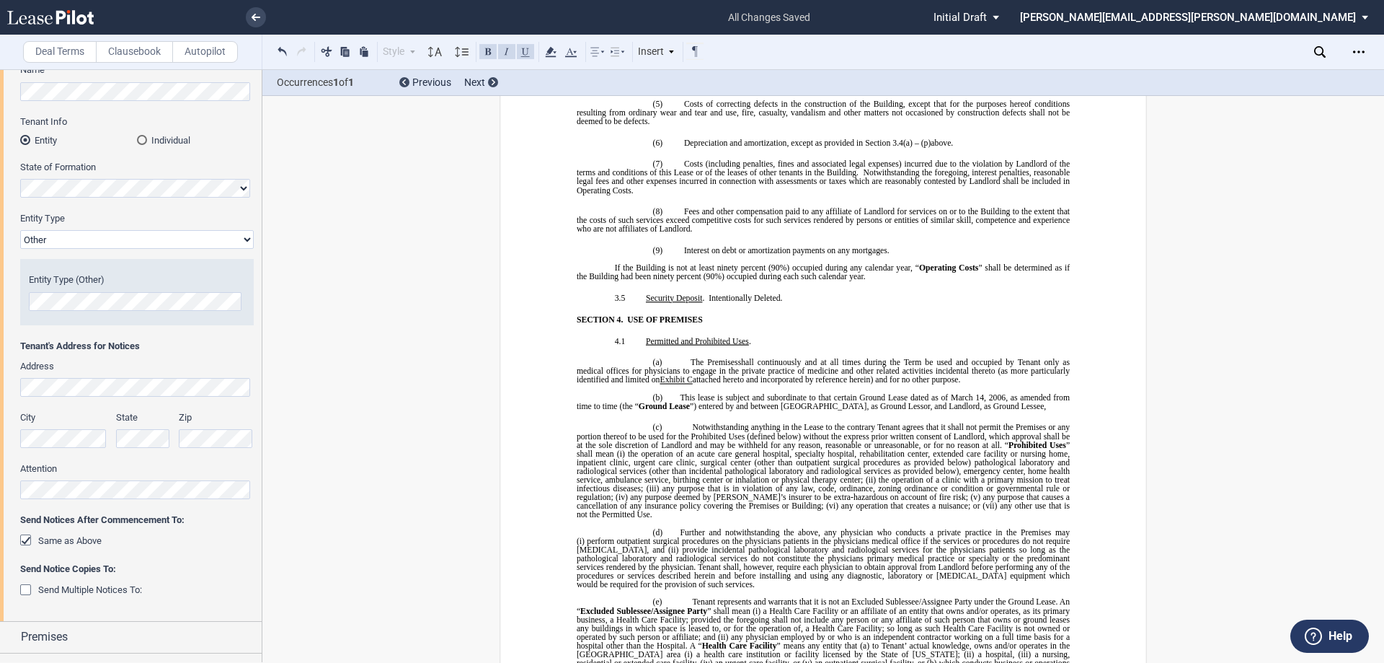
scroll to position [3114, 0]
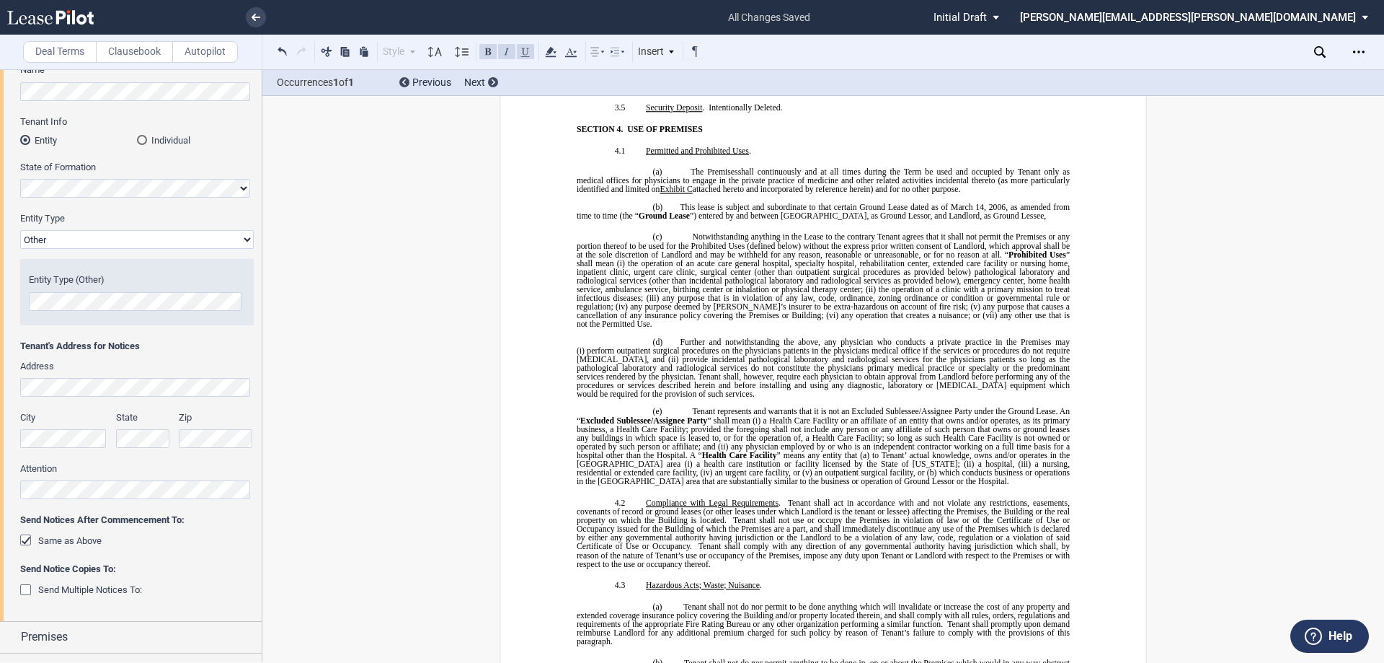
drag, startPoint x: 1064, startPoint y: 217, endPoint x: 1072, endPoint y: 220, distance: 8.4
click at [1046, 217] on span "”) entered by and between [GEOGRAPHIC_DATA], as Ground Lessor, and Landlord, as…" at bounding box center [868, 215] width 356 height 9
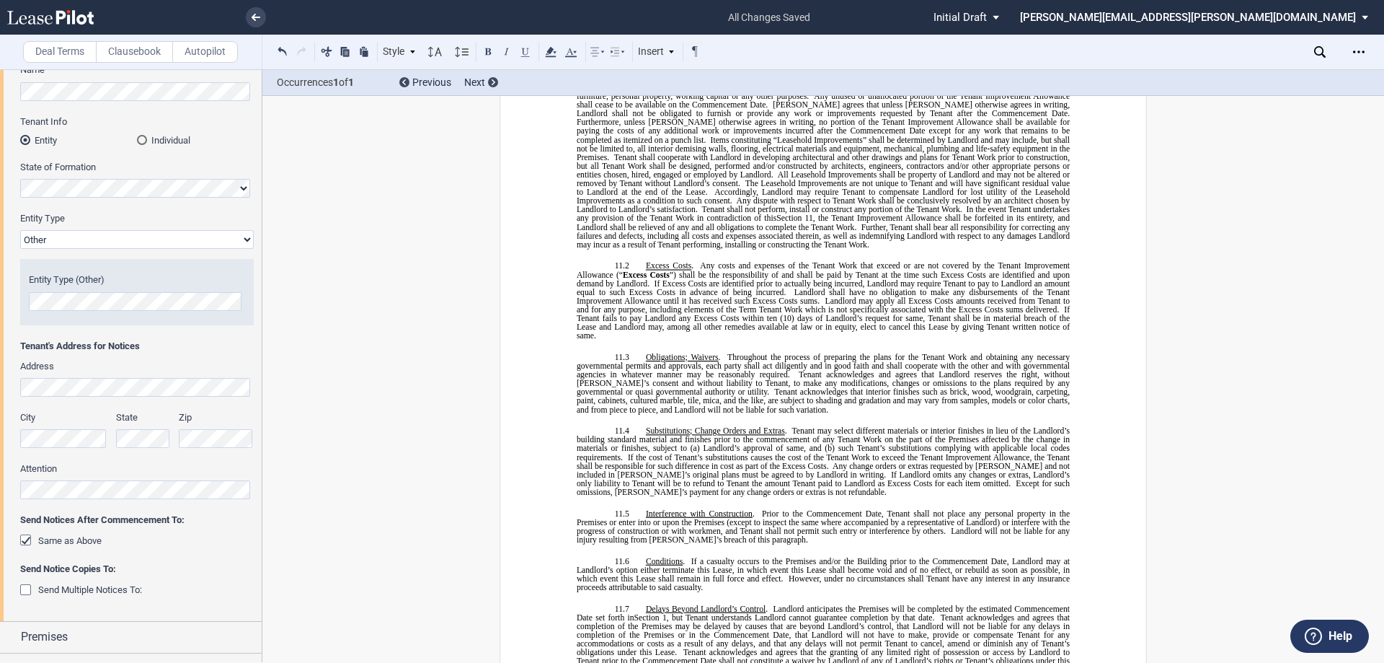
scroll to position [6286, 0]
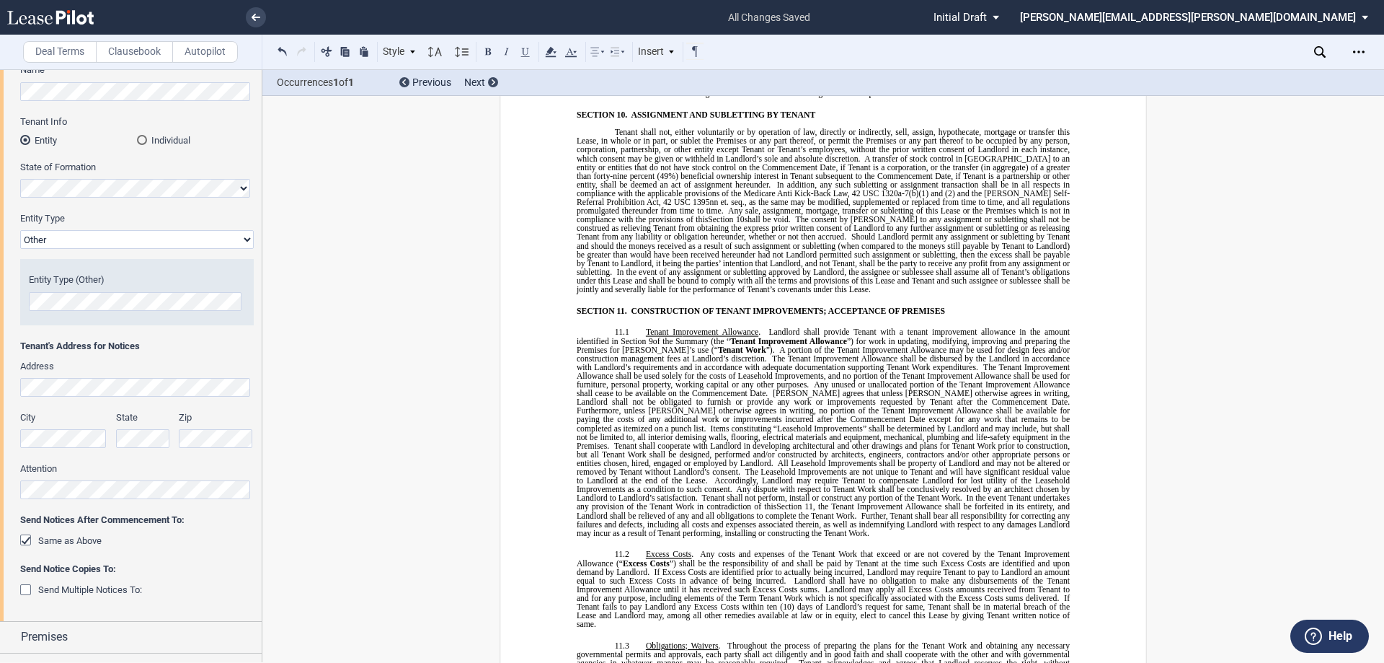
click at [752, 406] on span "Furthermore, unless [PERSON_NAME] otherwise agrees in writing, no portion of th…" at bounding box center [824, 419] width 495 height 26
drag, startPoint x: 983, startPoint y: 339, endPoint x: 954, endPoint y: 350, distance: 30.1
click at [954, 362] on span "The Tenant Improvement Allowance shall be used solely for the costs of Leasehol…" at bounding box center [824, 375] width 495 height 26
drag, startPoint x: 678, startPoint y: 366, endPoint x: 765, endPoint y: 365, distance: 86.5
click at [765, 380] on span "Any unused or unallocated portion of the Tenant Improvement Allowance shall cea…" at bounding box center [824, 388] width 495 height 17
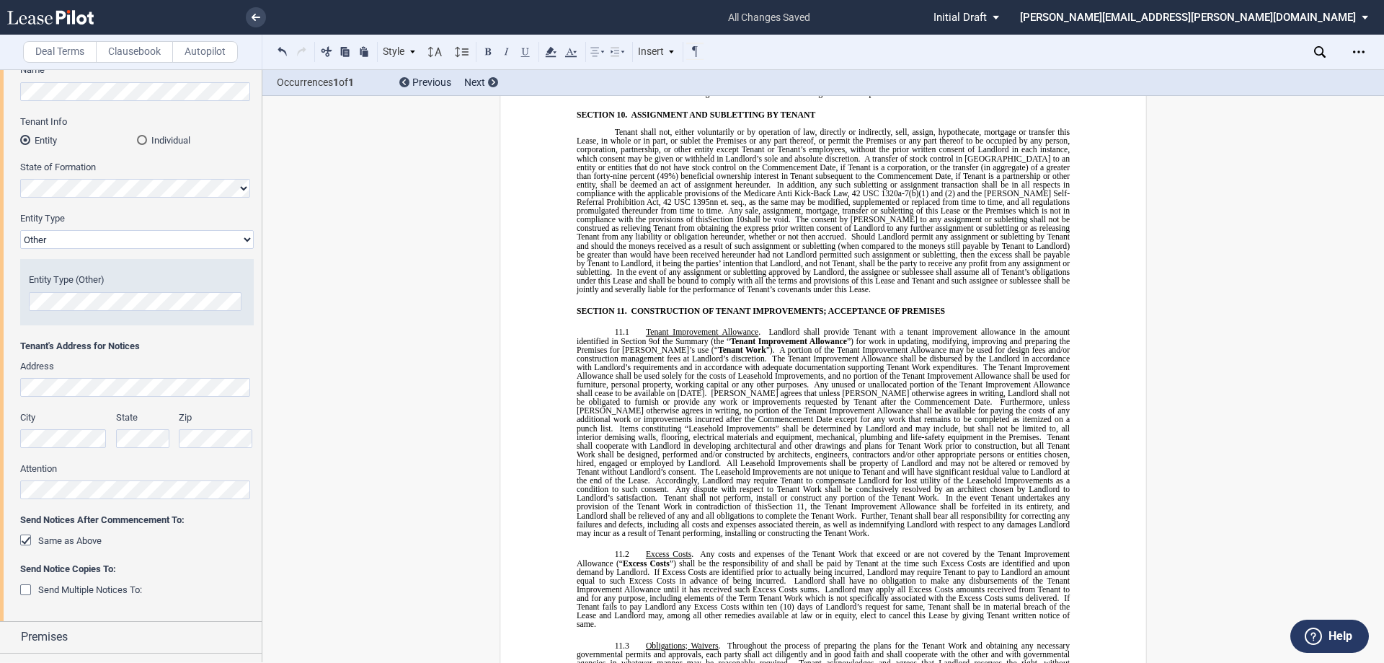
click at [881, 389] on span "[PERSON_NAME] agrees that unless [PERSON_NAME] otherwise agrees in writing, Lan…" at bounding box center [824, 397] width 495 height 17
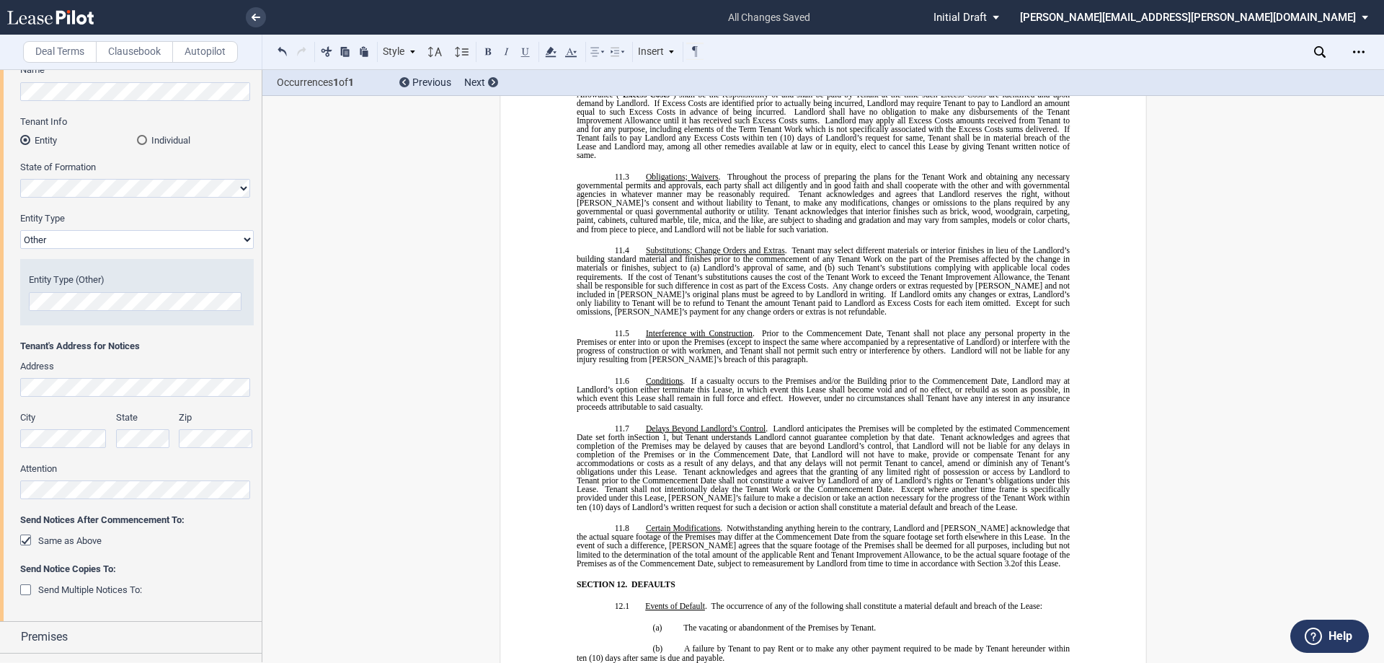
scroll to position [6863, 0]
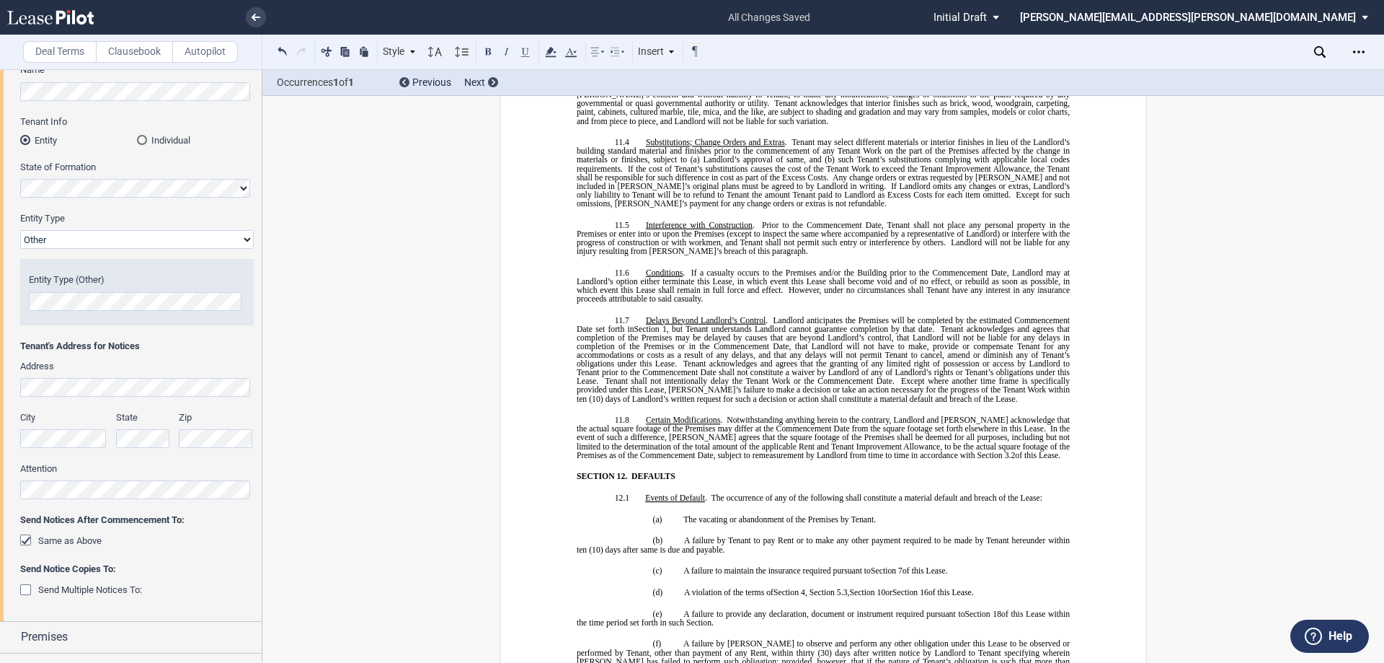
click at [733, 172] on span "Any change orders or extras requested by [PERSON_NAME] and not included in [PER…" at bounding box center [824, 180] width 495 height 17
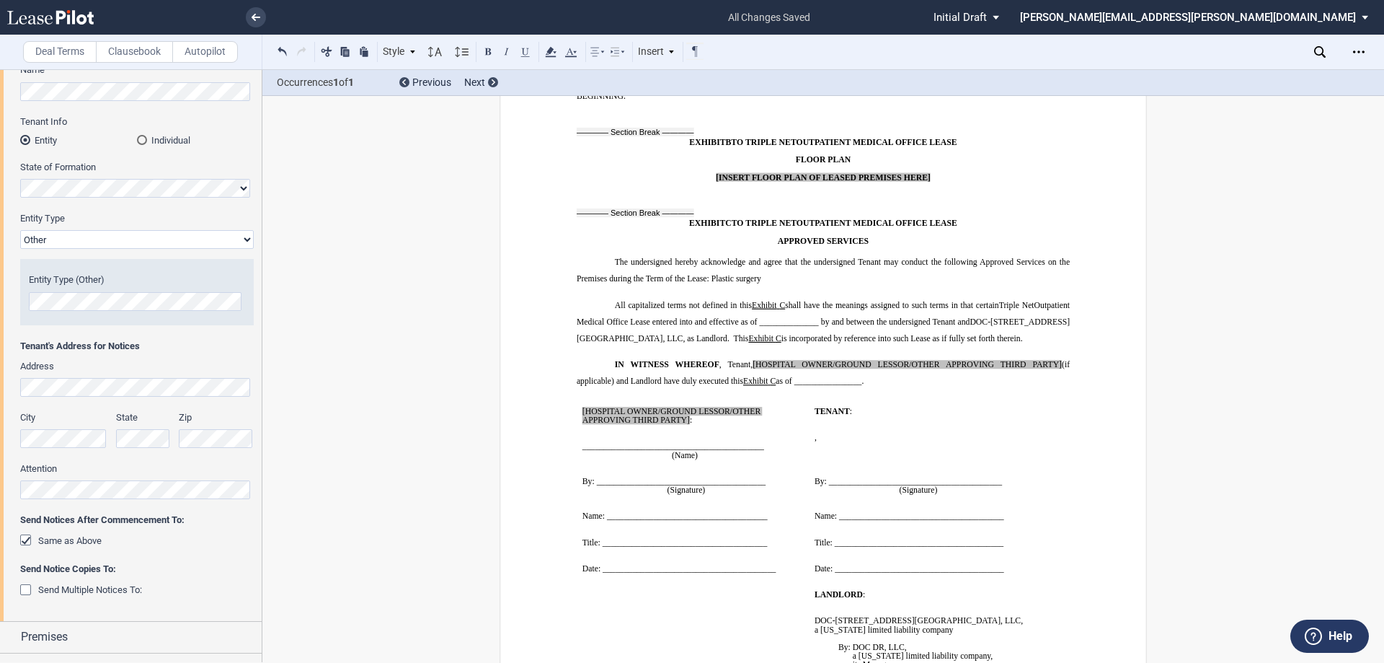
scroll to position [12632, 0]
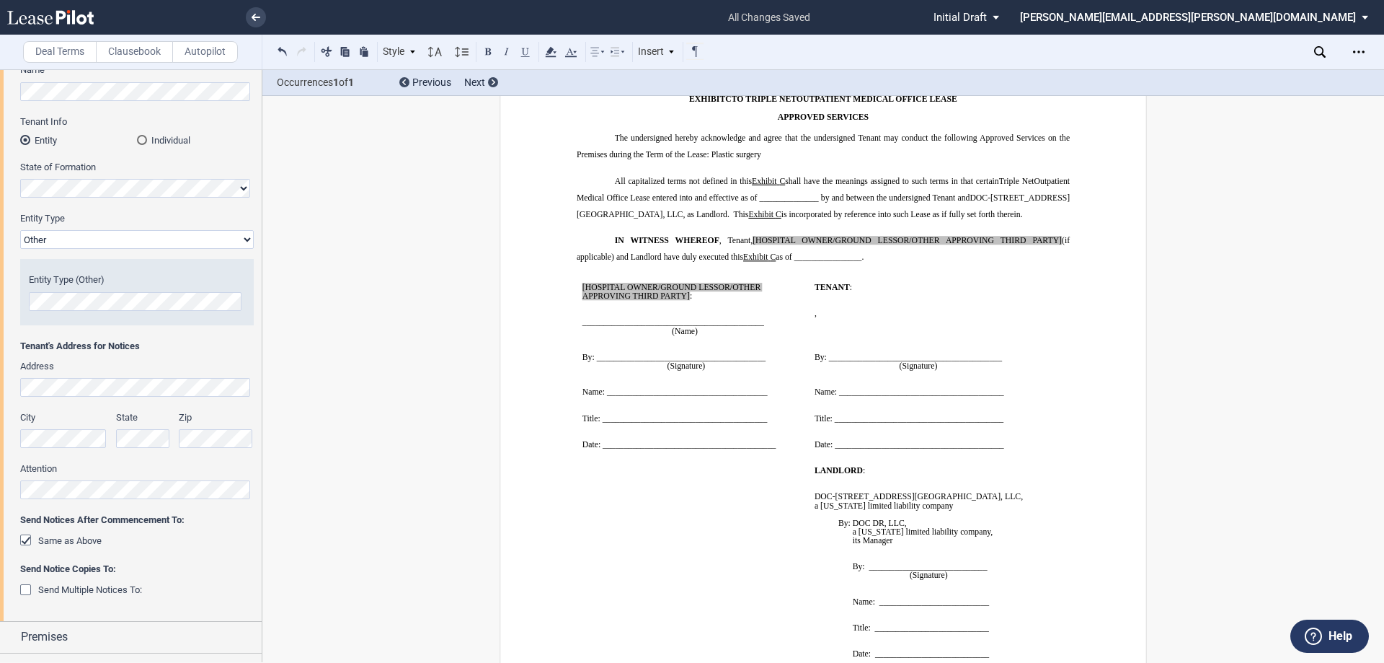
drag, startPoint x: 758, startPoint y: 332, endPoint x: 745, endPoint y: 333, distance: 13.0
click at [758, 371] on p "﻿" at bounding box center [692, 375] width 221 height 9
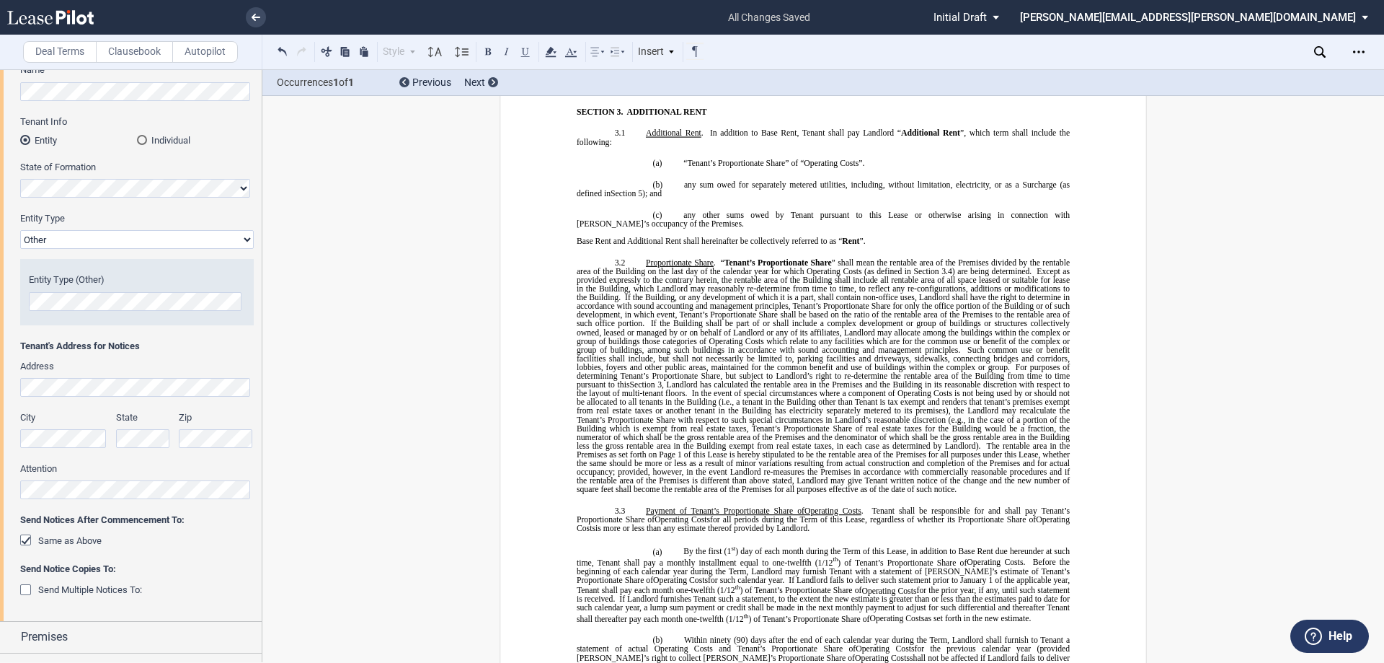
scroll to position [602, 0]
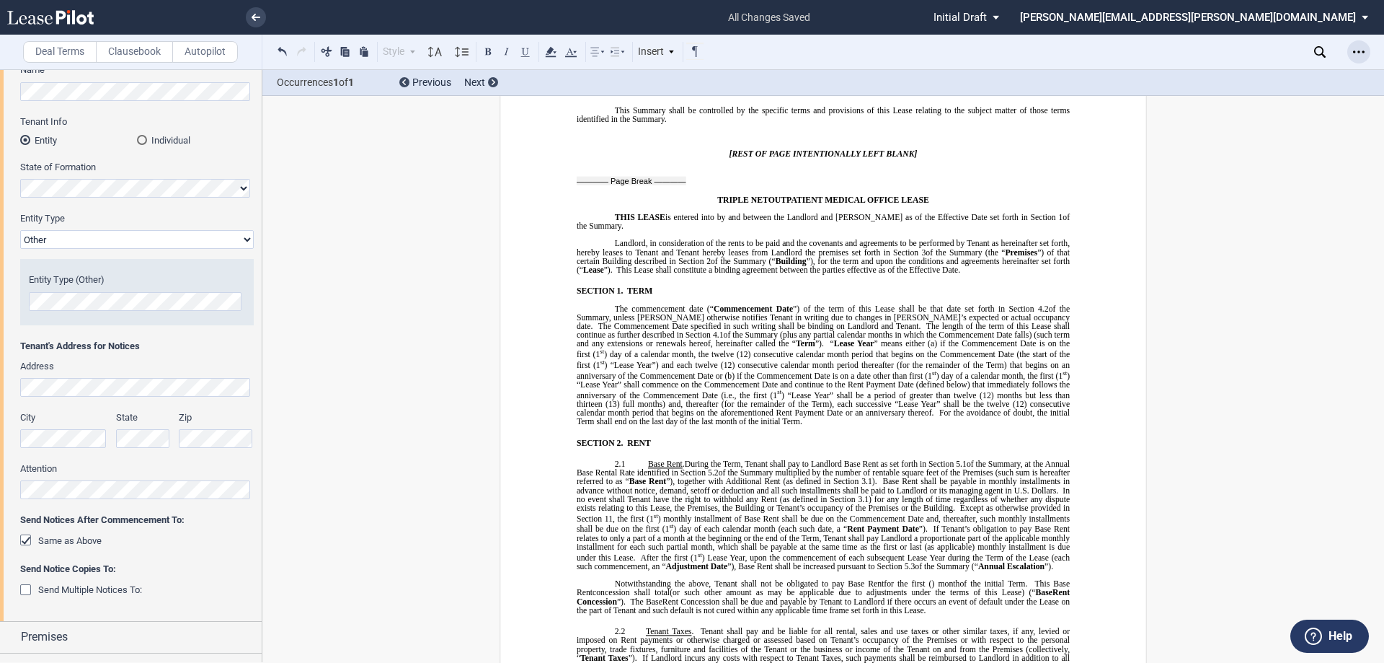
click at [1363, 60] on div "Open Lease options menu" at bounding box center [1358, 51] width 23 height 23
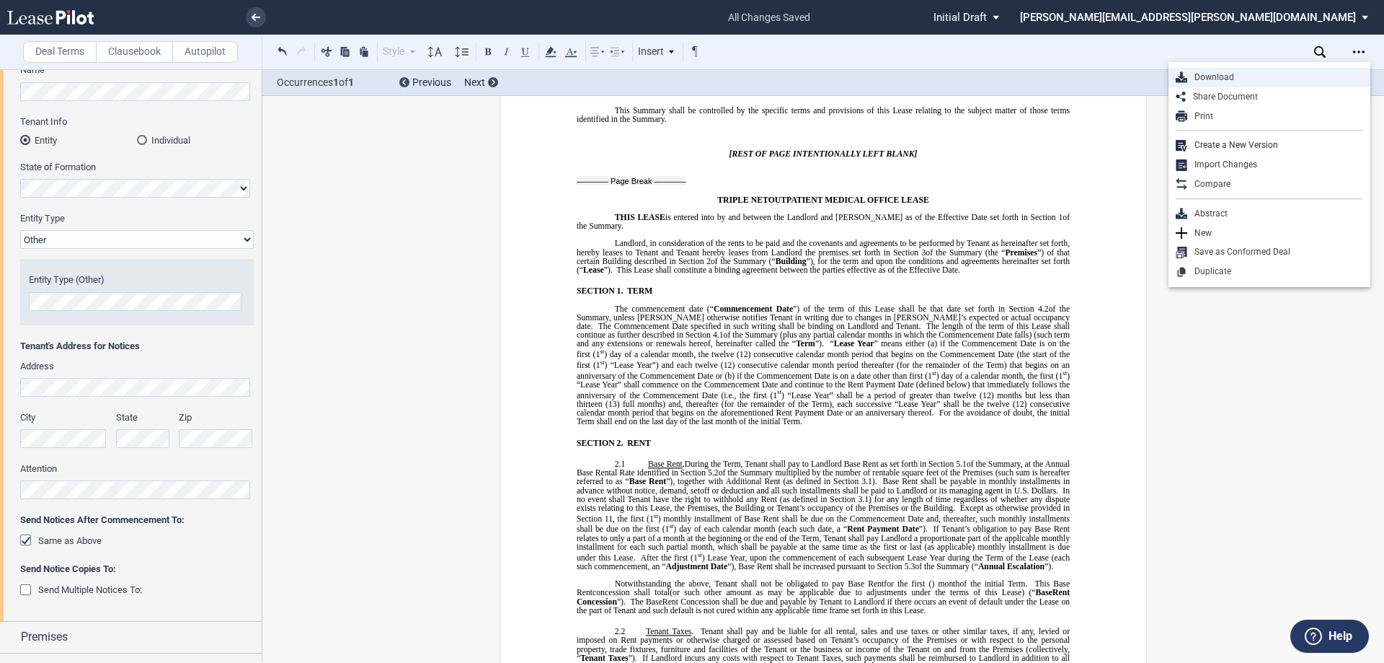
click at [1273, 81] on div "Download" at bounding box center [1275, 77] width 176 height 12
